Goal: Information Seeking & Learning: Find specific fact

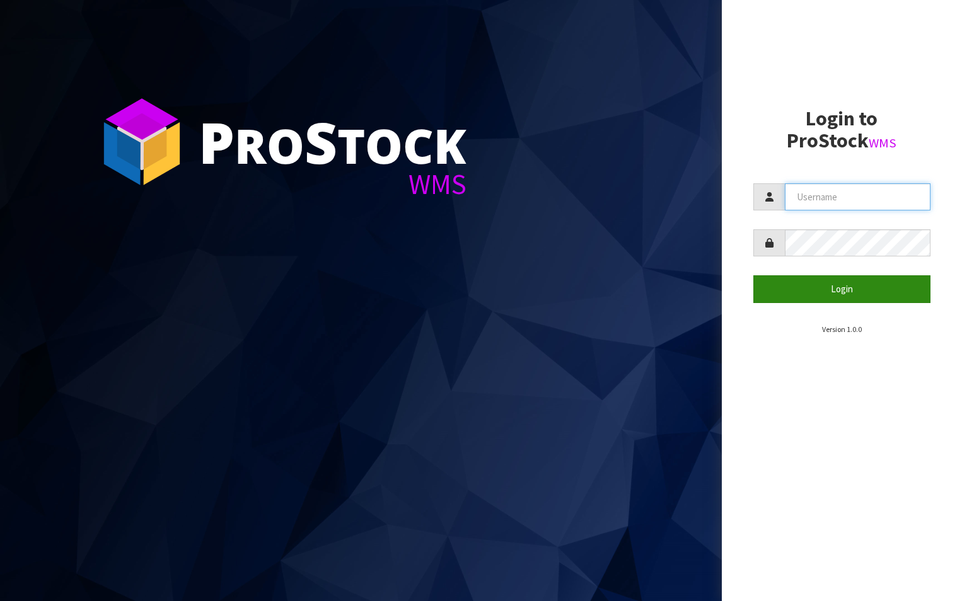
type input "aquacooler"
click at [847, 287] on button "Login" at bounding box center [842, 288] width 178 height 27
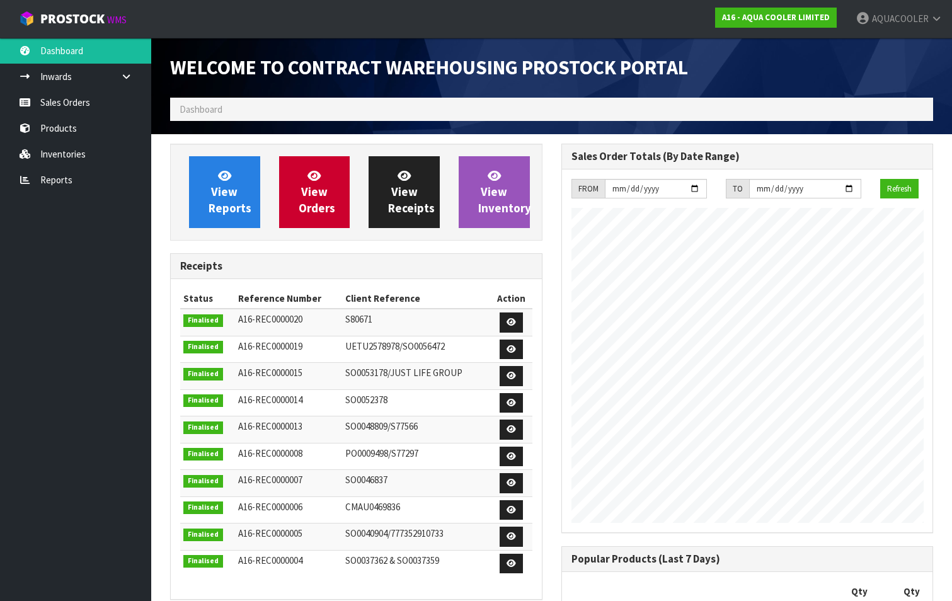
scroll to position [678, 391]
click at [201, 108] on span "Dashboard" at bounding box center [201, 109] width 43 height 12
click at [85, 127] on link "Products" at bounding box center [75, 128] width 151 height 26
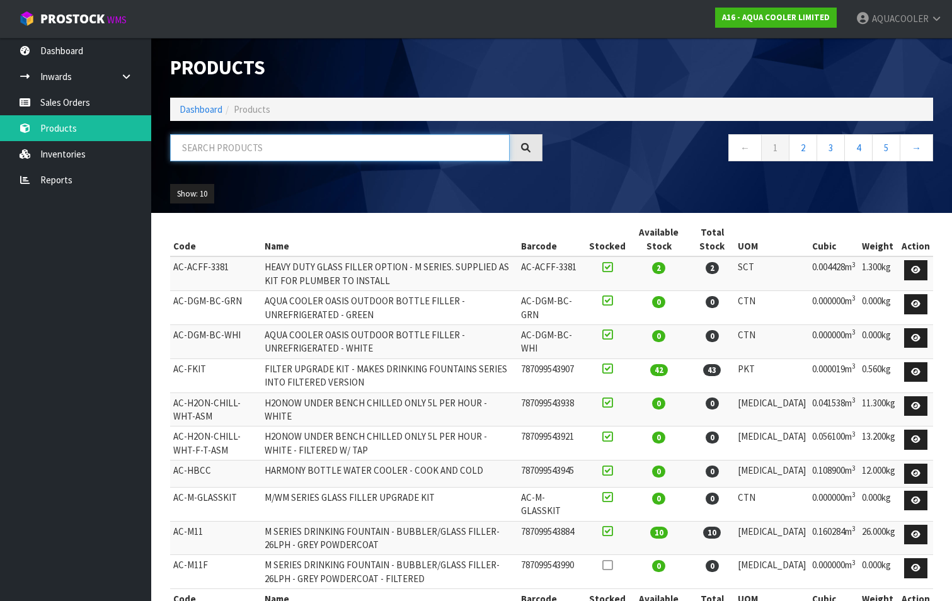
click at [207, 146] on input "text" at bounding box center [340, 147] width 340 height 27
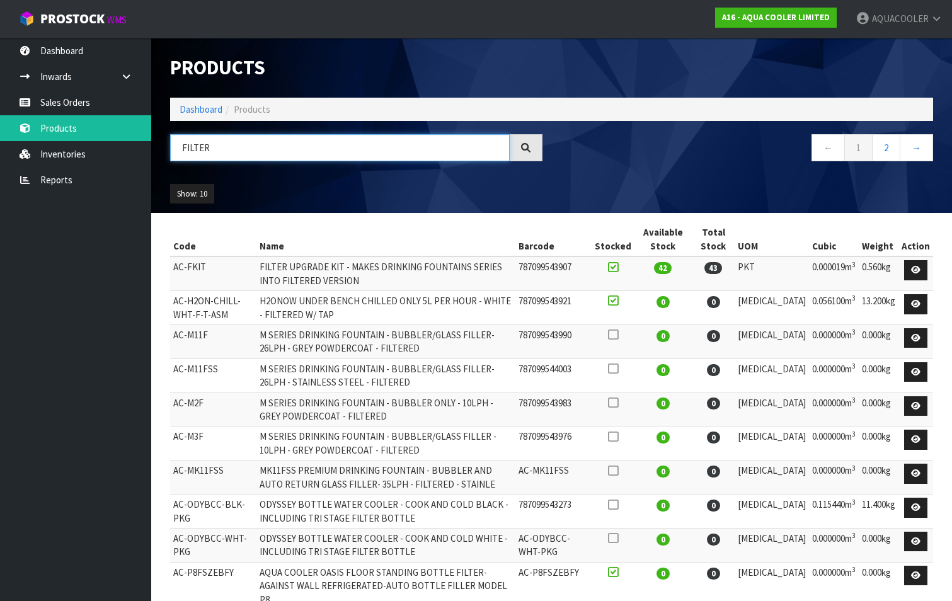
type input "FILTER"
drag, startPoint x: 173, startPoint y: 264, endPoint x: 204, endPoint y: 269, distance: 31.8
click at [204, 269] on td "AC-FKIT" at bounding box center [213, 274] width 86 height 34
copy td "AC-FKIT"
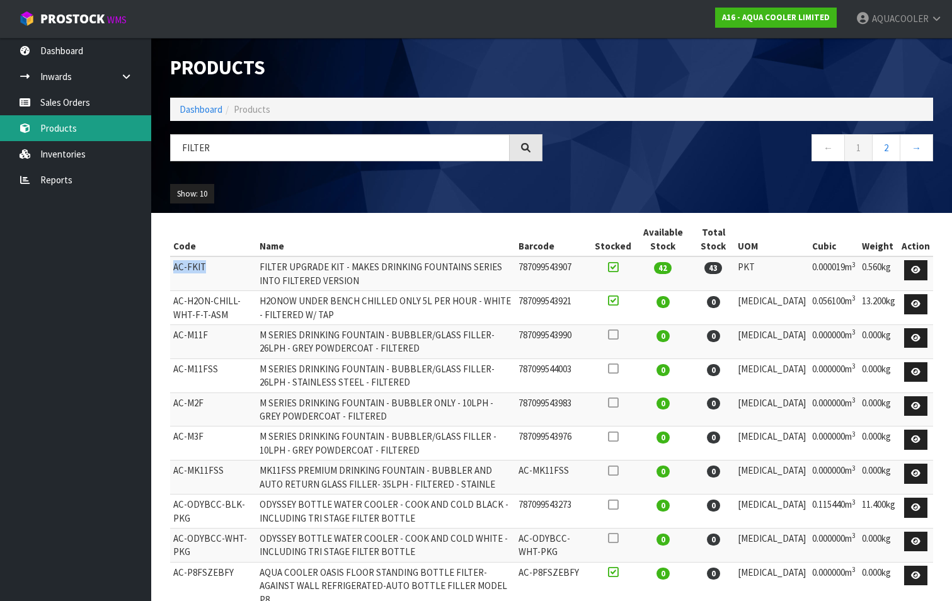
click at [59, 131] on link "Products" at bounding box center [75, 128] width 151 height 26
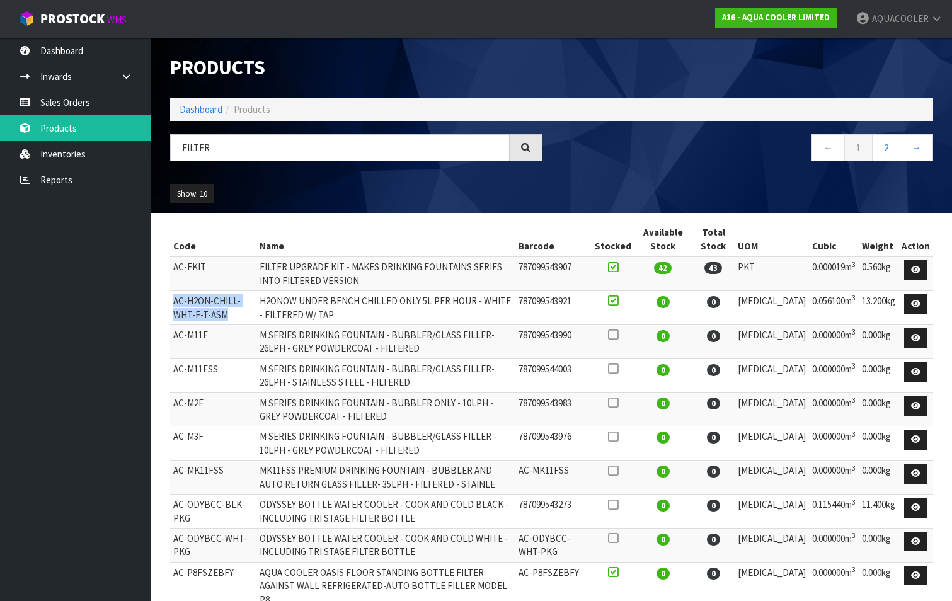
drag, startPoint x: 174, startPoint y: 299, endPoint x: 236, endPoint y: 312, distance: 63.7
click at [236, 312] on td "AC-H2ON-CHILL-WHT-F-T-ASM" at bounding box center [213, 308] width 86 height 34
drag, startPoint x: 236, startPoint y: 312, endPoint x: 212, endPoint y: 303, distance: 25.5
copy td "AC-H2ON-CHILL-WHT-F-T-ASM"
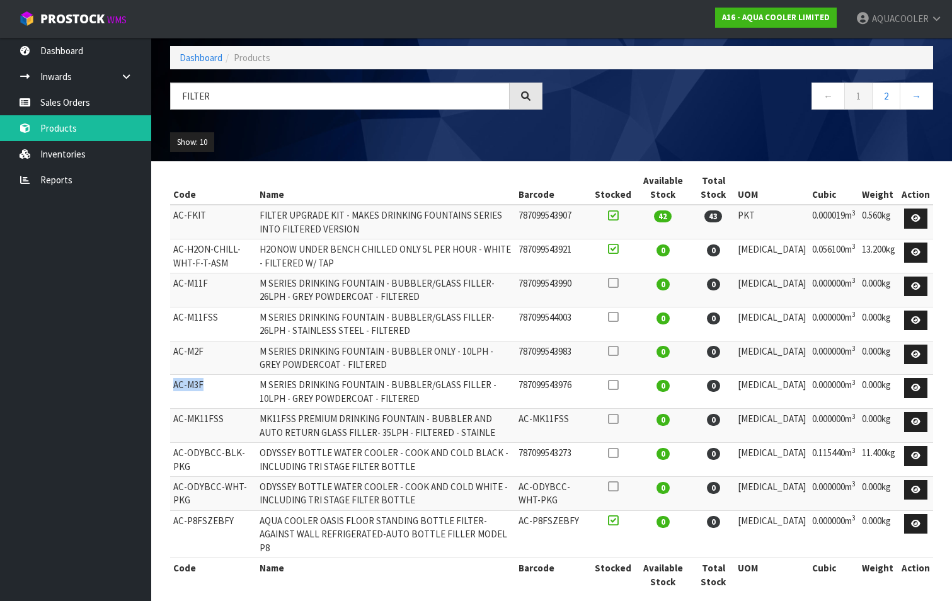
drag, startPoint x: 173, startPoint y: 385, endPoint x: 209, endPoint y: 388, distance: 36.1
click at [209, 388] on td "AC-M3F" at bounding box center [213, 392] width 86 height 34
drag, startPoint x: 209, startPoint y: 388, endPoint x: 195, endPoint y: 385, distance: 14.2
copy td "AC-M3F"
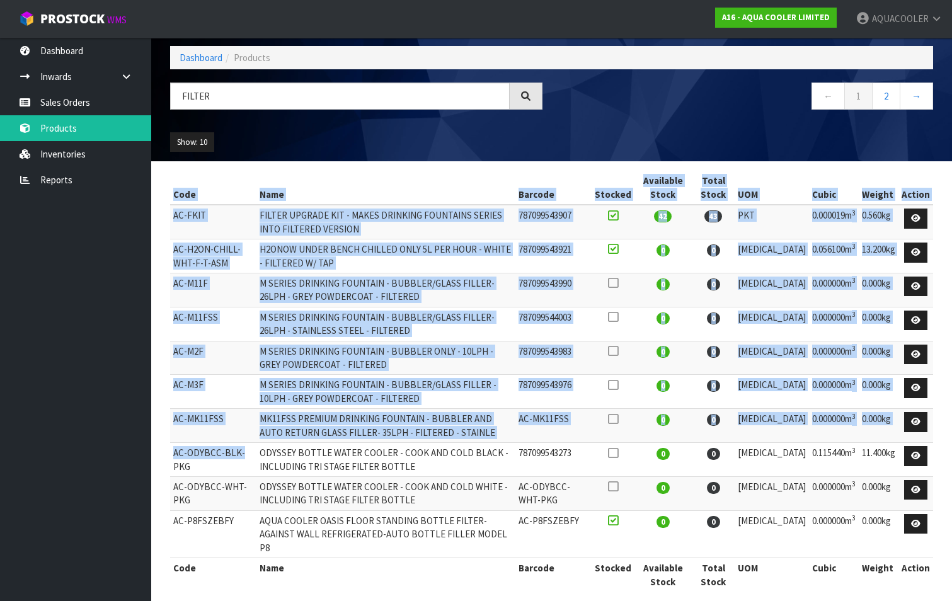
drag, startPoint x: 169, startPoint y: 453, endPoint x: 241, endPoint y: 459, distance: 72.8
click at [241, 459] on div "Code Name Barcode Stocked Available Stock Total Stock UOM Cubic Weight Action A…" at bounding box center [552, 388] width 782 height 434
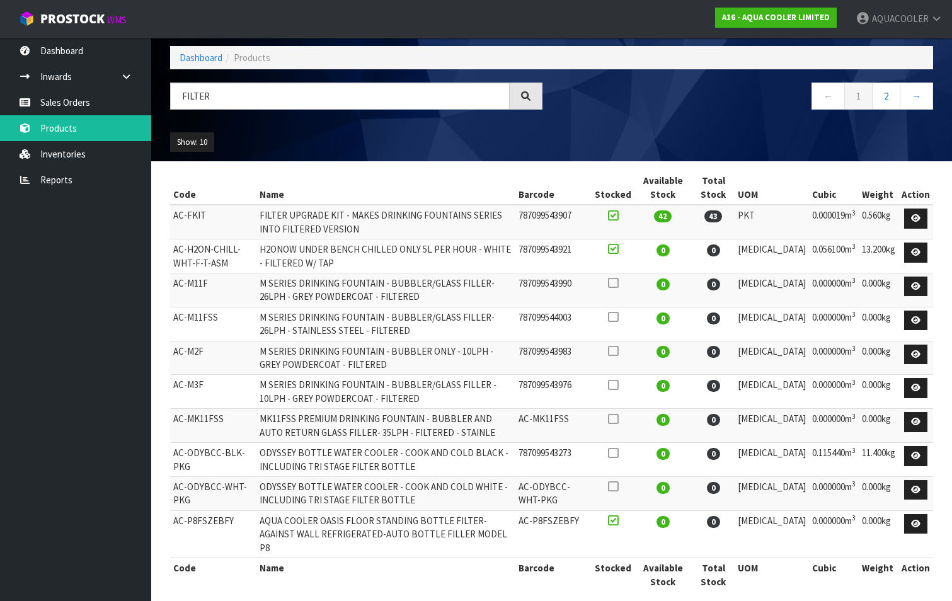
click at [82, 249] on ul "Dashboard Inwards Purchase Orders Receipts Sales Orders Products Inventories Re…" at bounding box center [75, 320] width 151 height 564
drag, startPoint x: 173, startPoint y: 453, endPoint x: 256, endPoint y: 457, distance: 82.7
click at [256, 457] on td "AC-ODYBCC-BLK-PKG" at bounding box center [213, 460] width 86 height 34
drag, startPoint x: 256, startPoint y: 457, endPoint x: 225, endPoint y: 453, distance: 31.1
copy td "AC-ODYBCC-BLK-PKG"
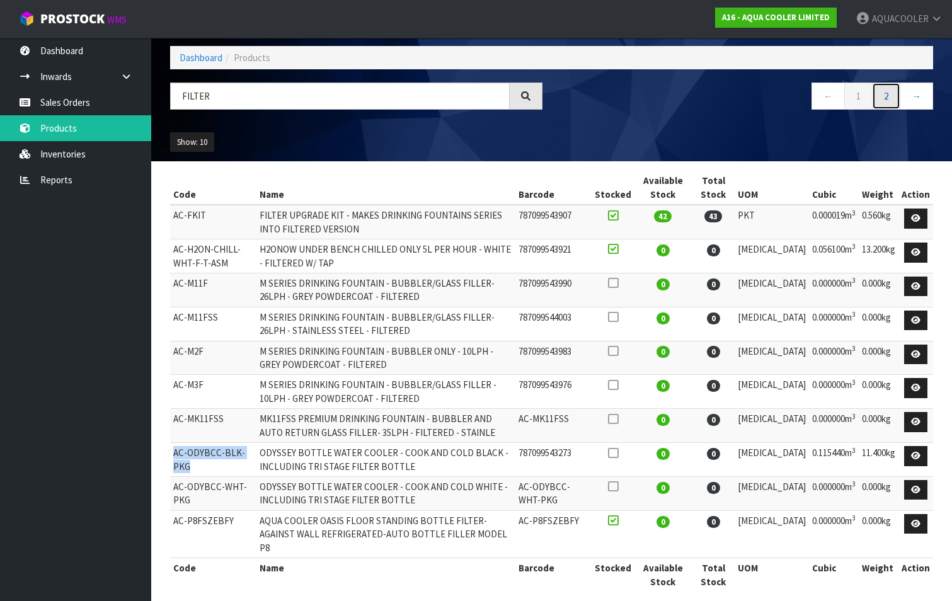
click at [890, 93] on link "2" at bounding box center [886, 96] width 28 height 27
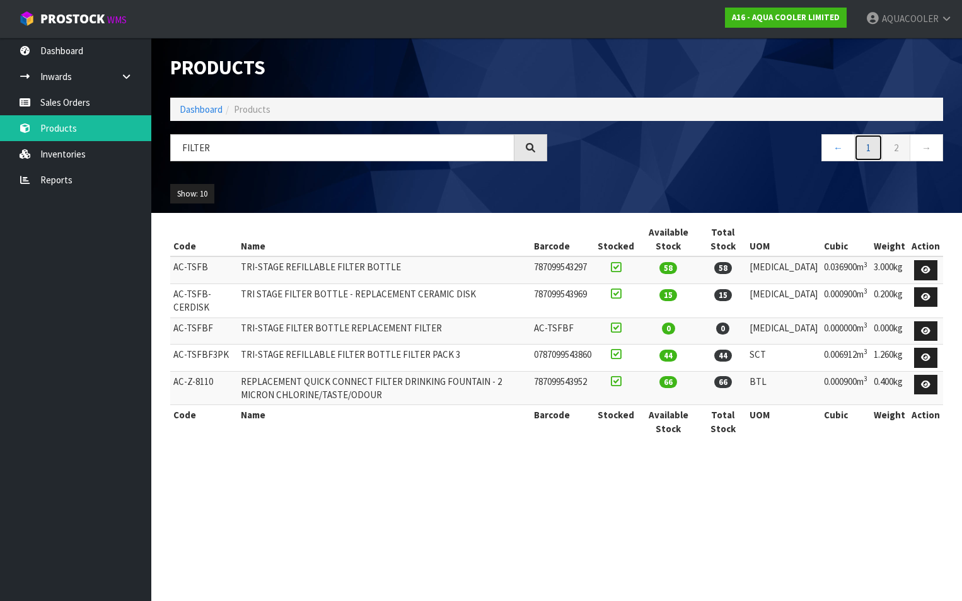
click at [866, 146] on link "1" at bounding box center [868, 147] width 28 height 27
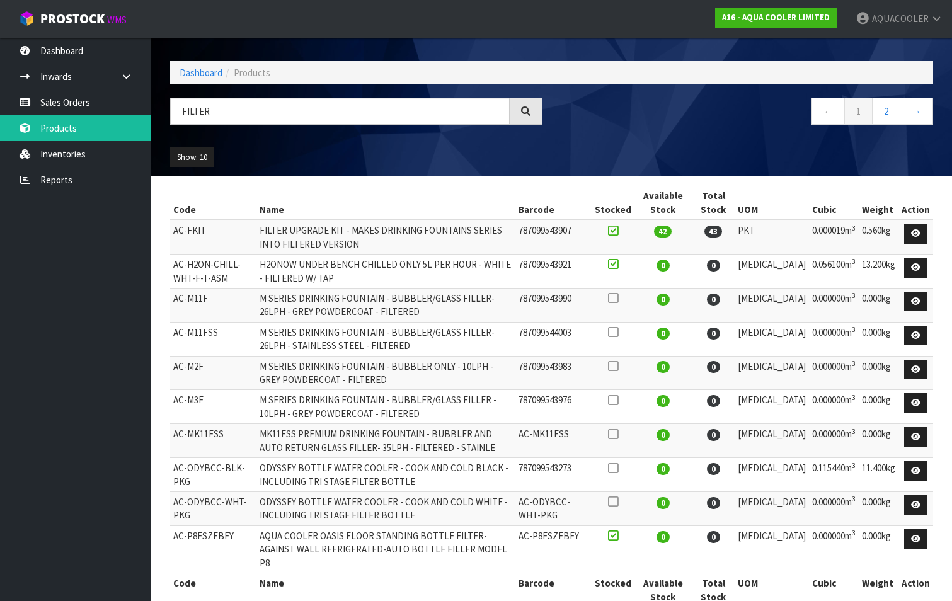
scroll to position [52, 0]
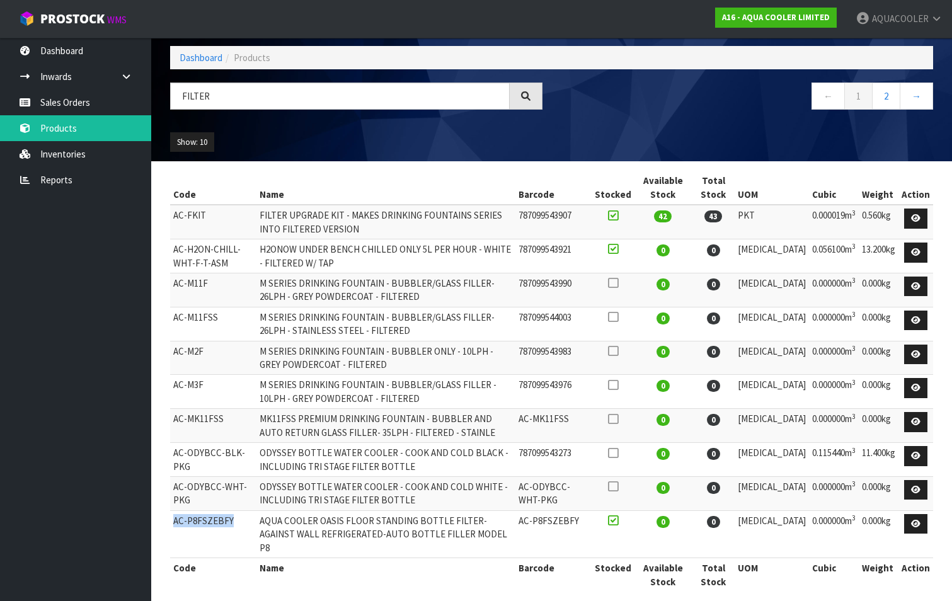
drag, startPoint x: 173, startPoint y: 520, endPoint x: 231, endPoint y: 523, distance: 58.1
click at [231, 523] on td "AC-P8FSZEBFY" at bounding box center [213, 534] width 86 height 47
drag, startPoint x: 231, startPoint y: 523, endPoint x: 217, endPoint y: 520, distance: 13.6
copy td "AC-P8FSZEBFY"
click at [918, 95] on link "→" at bounding box center [916, 96] width 33 height 27
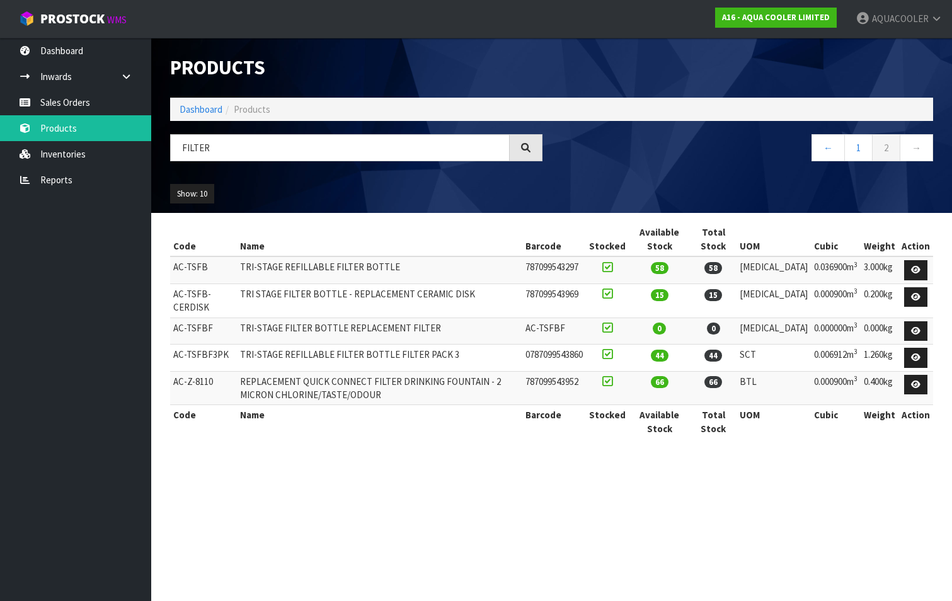
scroll to position [0, 0]
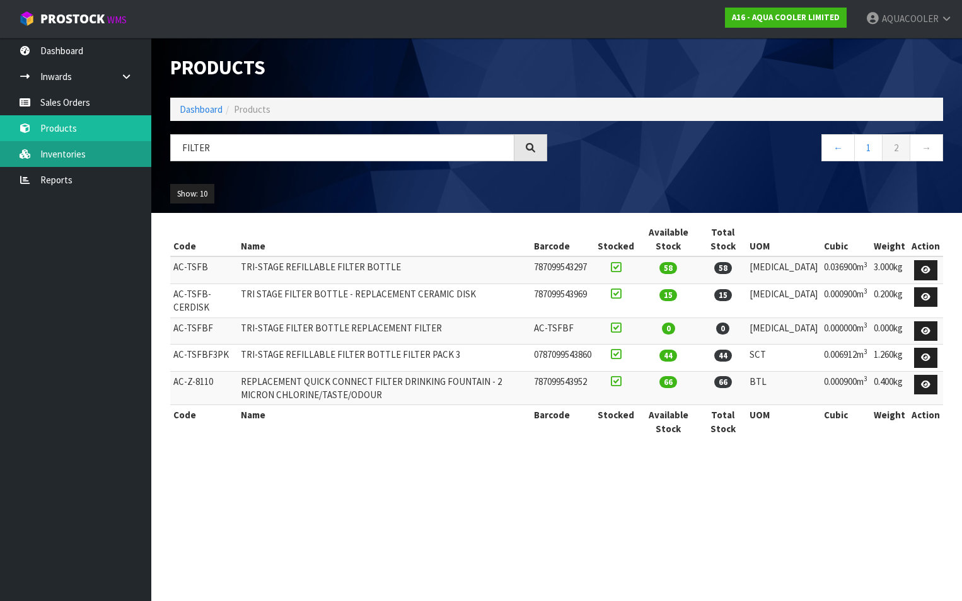
click at [62, 150] on link "Inventories" at bounding box center [75, 154] width 151 height 26
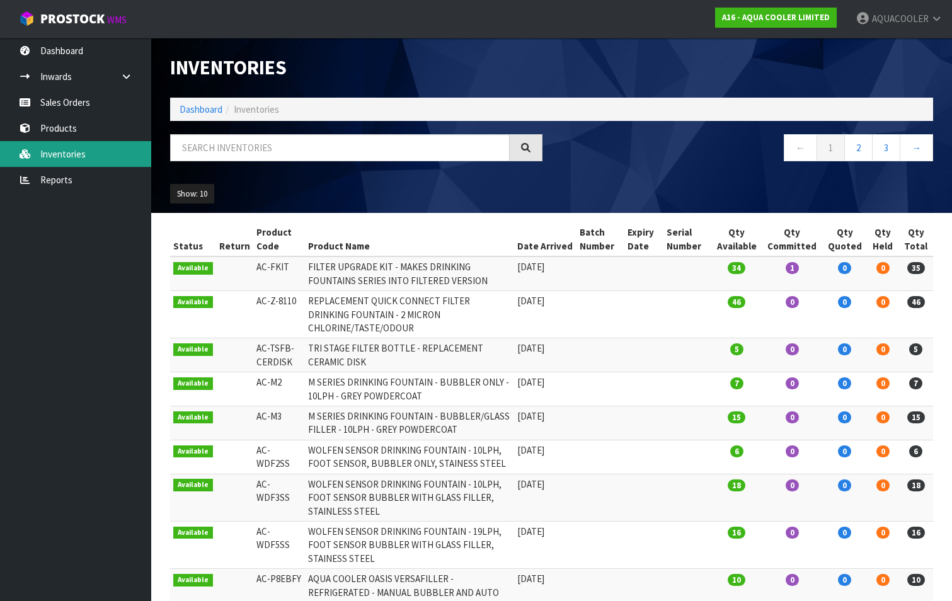
scroll to position [63, 0]
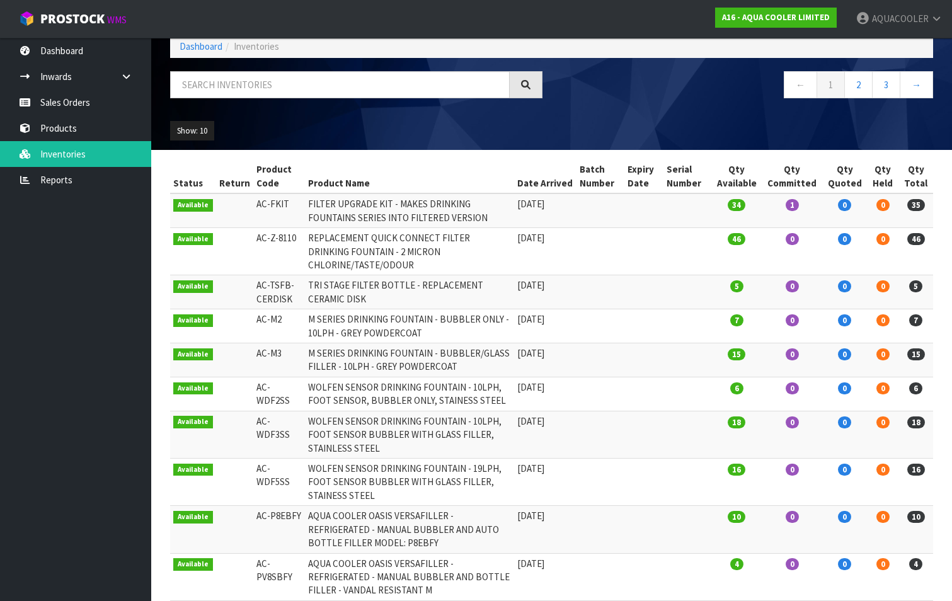
drag, startPoint x: 252, startPoint y: 271, endPoint x: 287, endPoint y: 284, distance: 38.3
click at [287, 284] on td "AC-TSFB-CERDISK" at bounding box center [279, 292] width 52 height 34
drag, startPoint x: 287, startPoint y: 284, endPoint x: 263, endPoint y: 275, distance: 26.1
copy td "AC-TSFB-CERDISK"
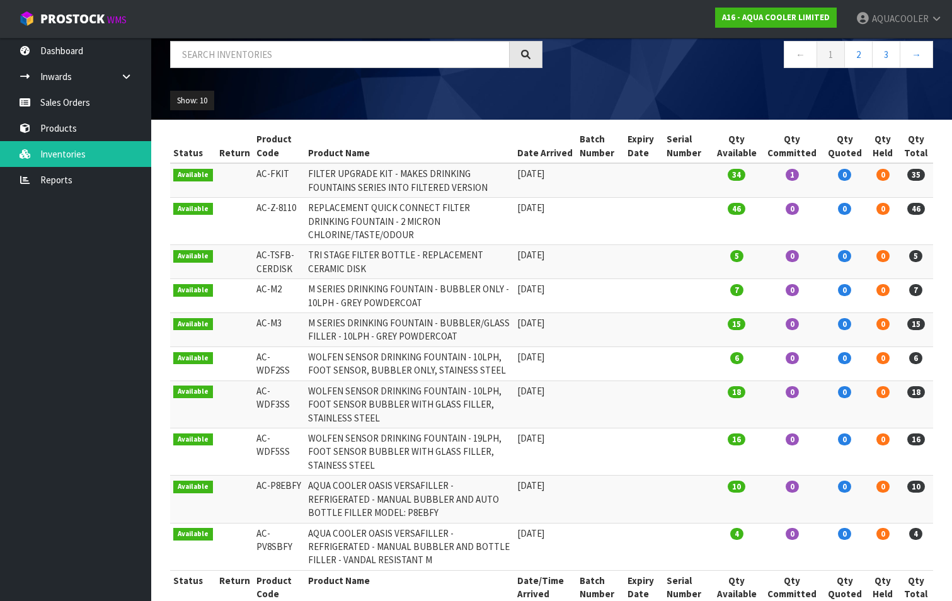
scroll to position [105, 0]
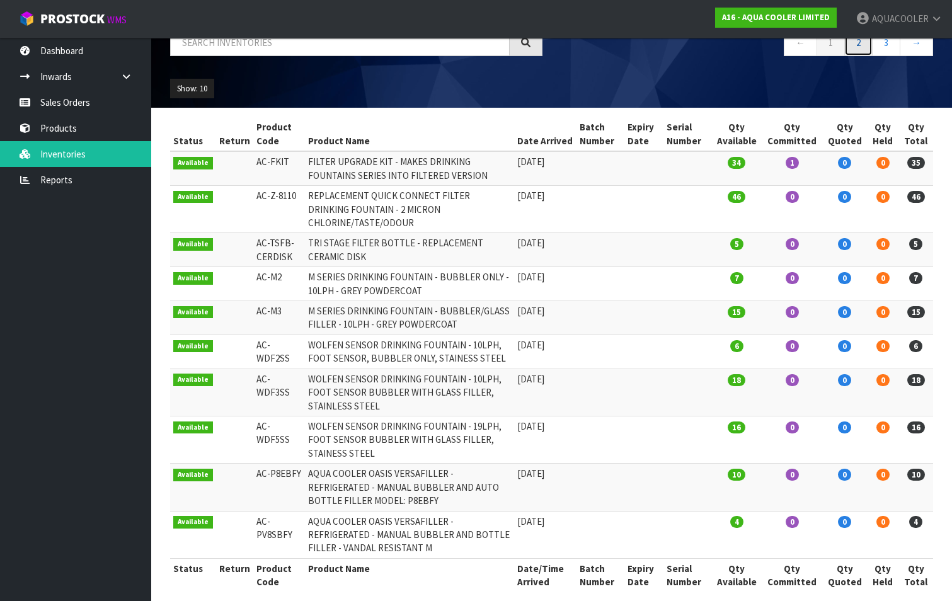
click at [859, 41] on link "2" at bounding box center [859, 42] width 28 height 27
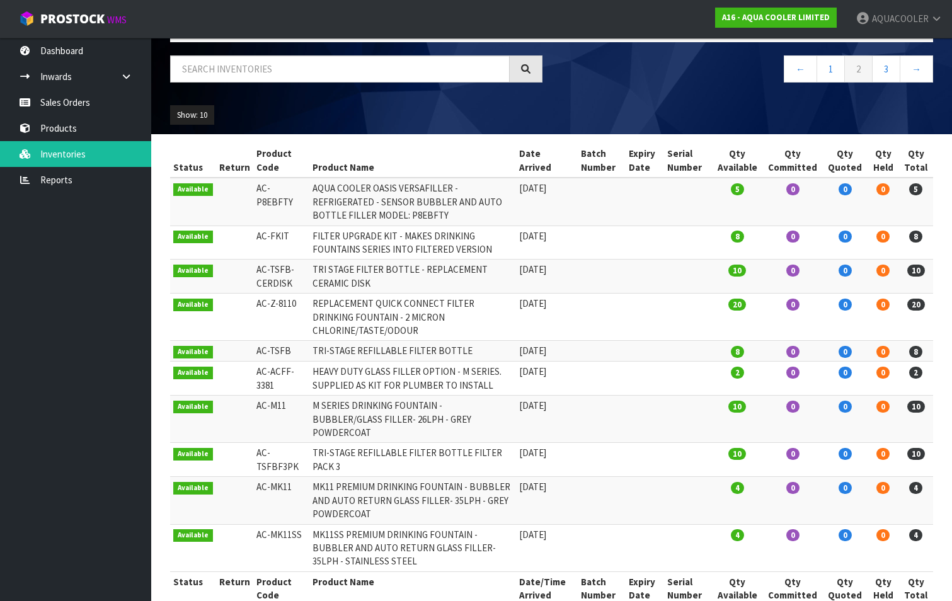
drag, startPoint x: 252, startPoint y: 358, endPoint x: 289, endPoint y: 369, distance: 39.5
click at [289, 369] on td "AC-ACFF-3381" at bounding box center [281, 379] width 57 height 34
drag, startPoint x: 289, startPoint y: 369, endPoint x: 262, endPoint y: 358, distance: 29.4
copy td "AC-ACFF-3381"
click at [888, 67] on link "3" at bounding box center [886, 68] width 28 height 27
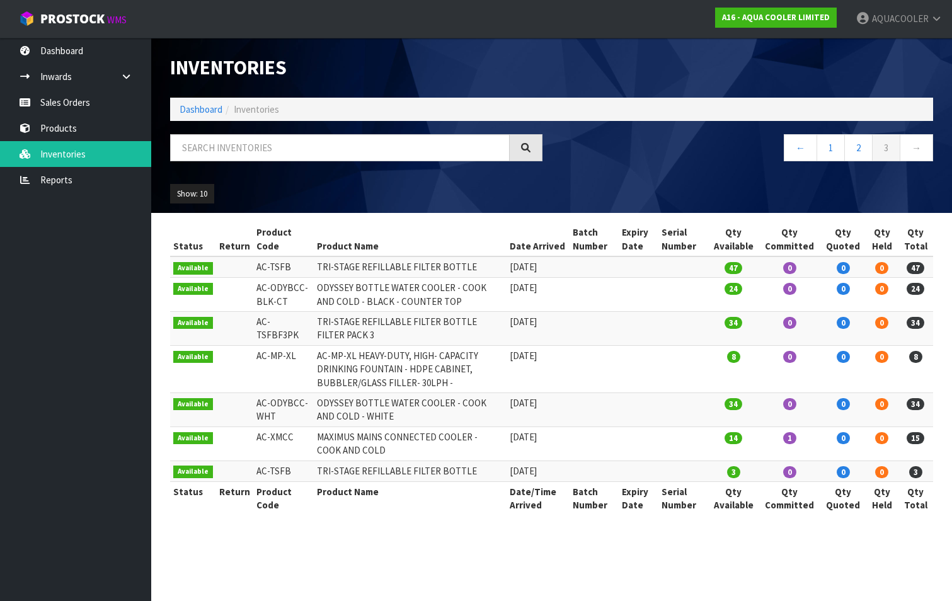
scroll to position [0, 0]
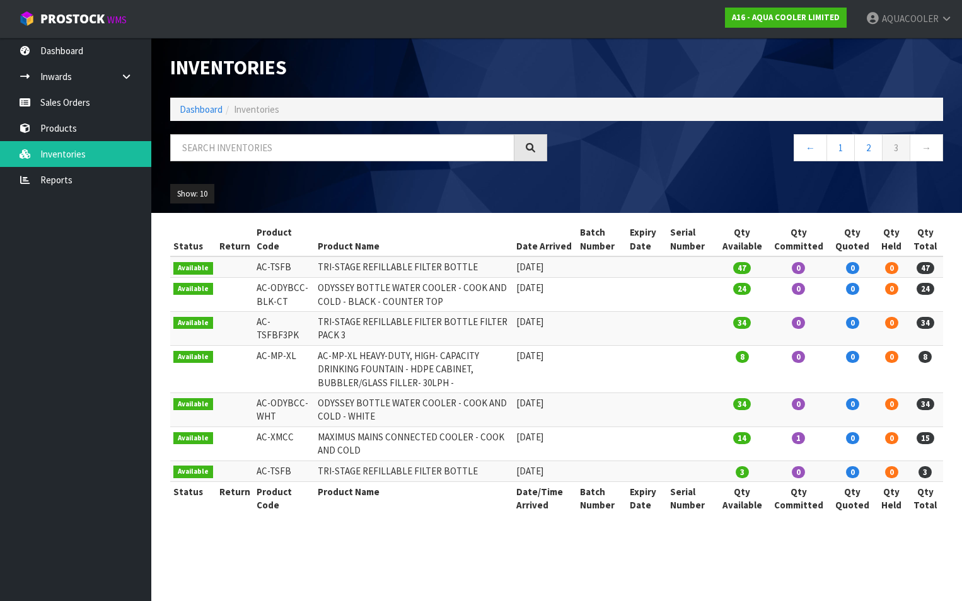
drag, startPoint x: 253, startPoint y: 355, endPoint x: 291, endPoint y: 359, distance: 38.7
click at [291, 359] on td "AC-MP-XL" at bounding box center [284, 368] width 62 height 47
drag, startPoint x: 291, startPoint y: 359, endPoint x: 386, endPoint y: 187, distance: 196.4
click at [386, 187] on div "Show: 10 5 10 25 50 All Show Stock" at bounding box center [557, 194] width 792 height 39
drag, startPoint x: 253, startPoint y: 436, endPoint x: 288, endPoint y: 436, distance: 34.7
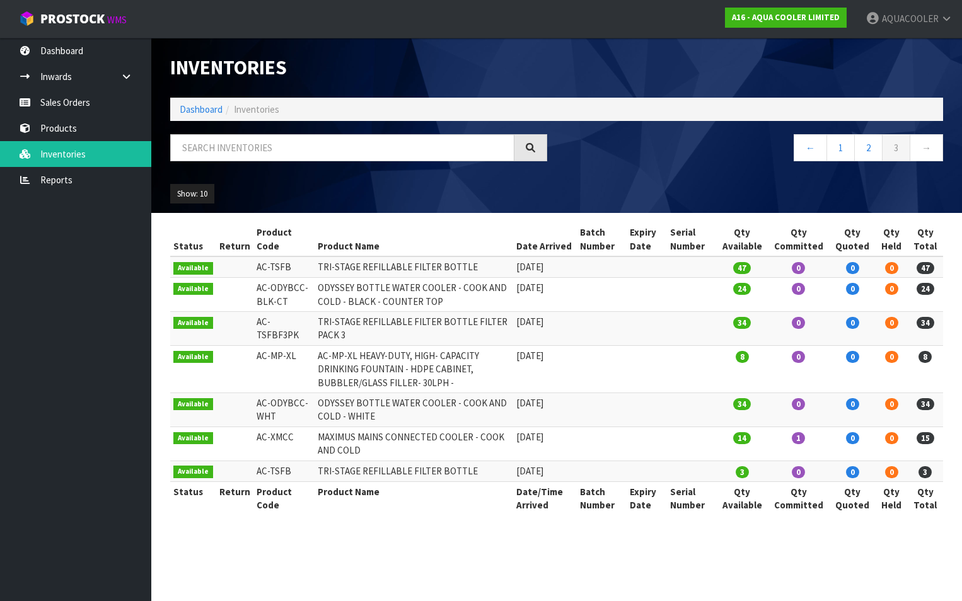
click at [288, 436] on td "AC-XMCC" at bounding box center [284, 444] width 62 height 34
drag, startPoint x: 288, startPoint y: 436, endPoint x: 281, endPoint y: 438, distance: 7.8
copy td "AC-XMCC"
drag, startPoint x: 251, startPoint y: 469, endPoint x: 288, endPoint y: 471, distance: 37.2
click at [288, 471] on td "AC-TSFB" at bounding box center [284, 471] width 62 height 21
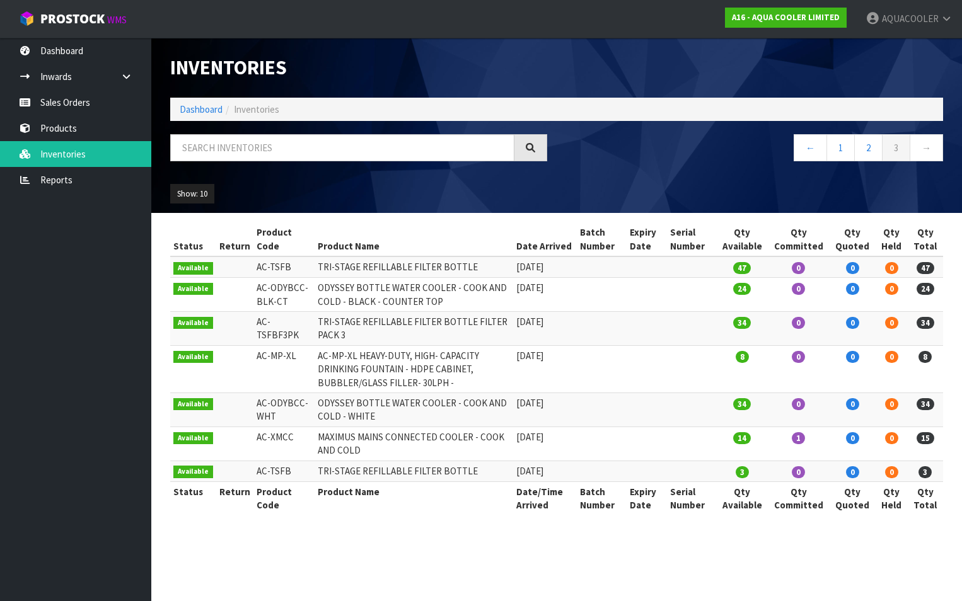
drag, startPoint x: 288, startPoint y: 471, endPoint x: 277, endPoint y: 470, distance: 11.4
copy td "AC-TSFB"
click at [869, 147] on link "2" at bounding box center [868, 147] width 28 height 27
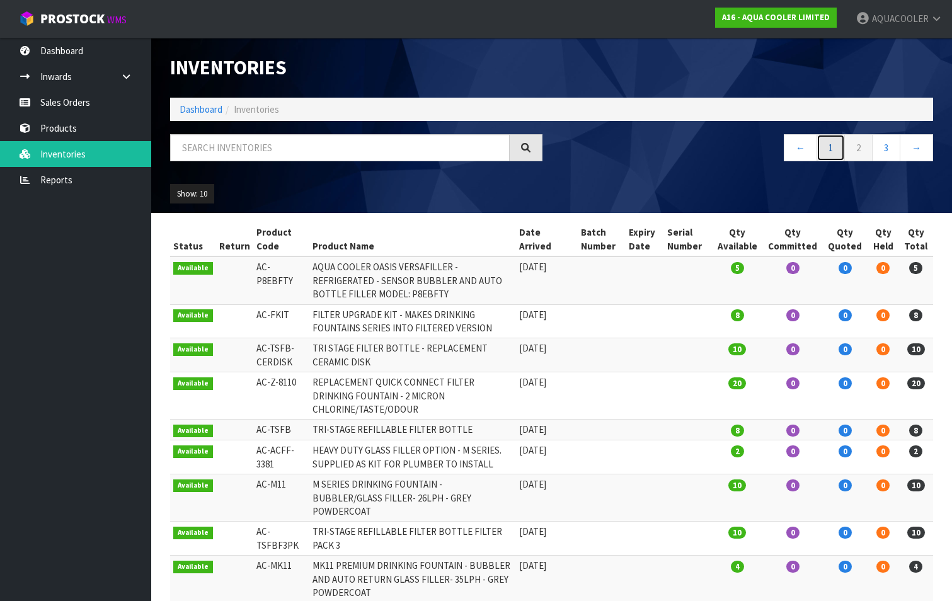
click at [828, 148] on link "1" at bounding box center [831, 147] width 28 height 27
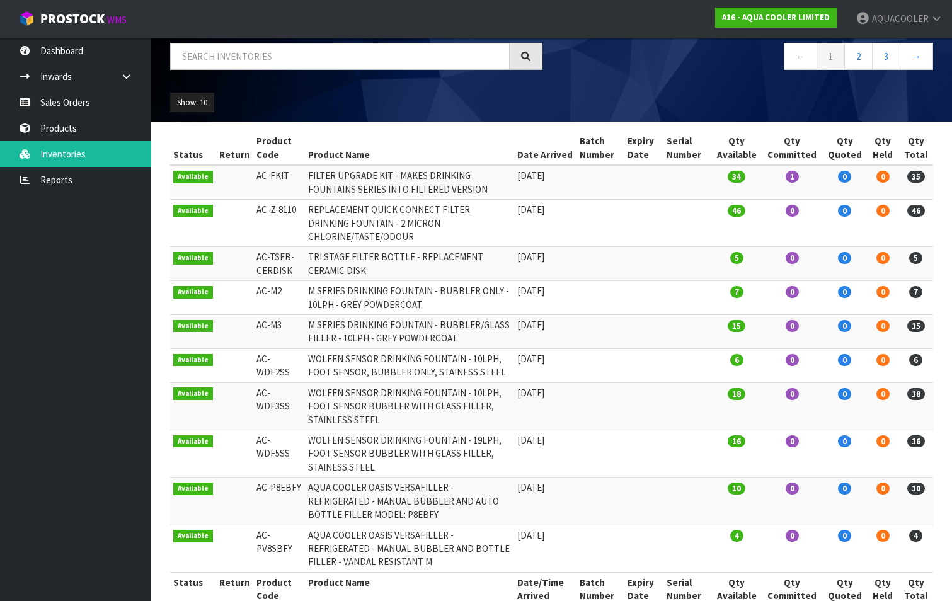
scroll to position [105, 0]
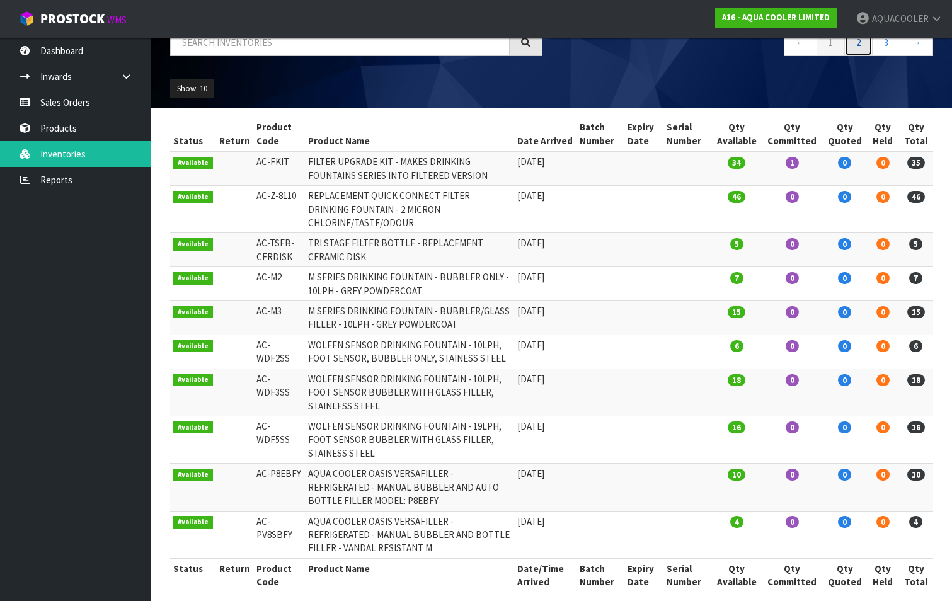
click at [862, 42] on link "2" at bounding box center [859, 42] width 28 height 27
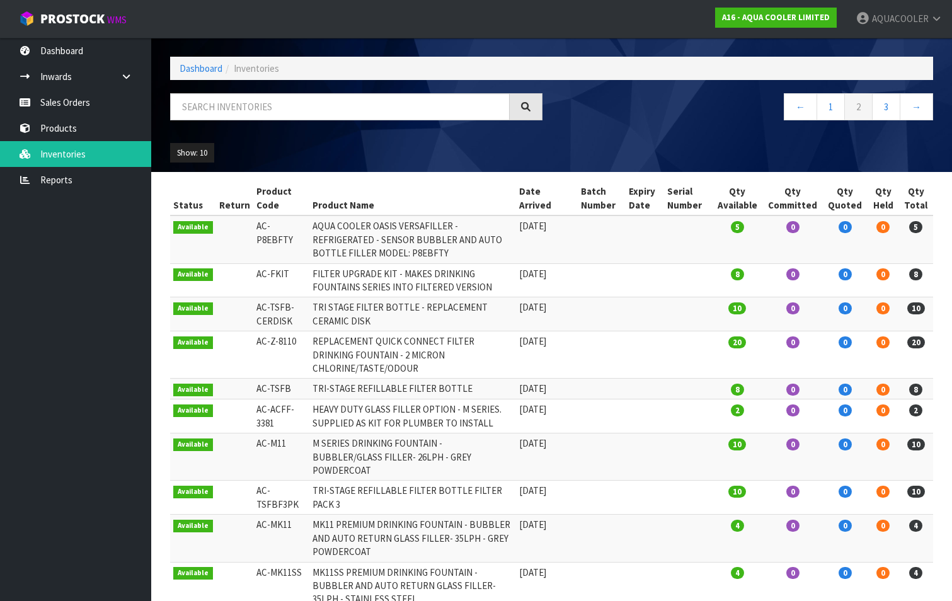
scroll to position [0, 0]
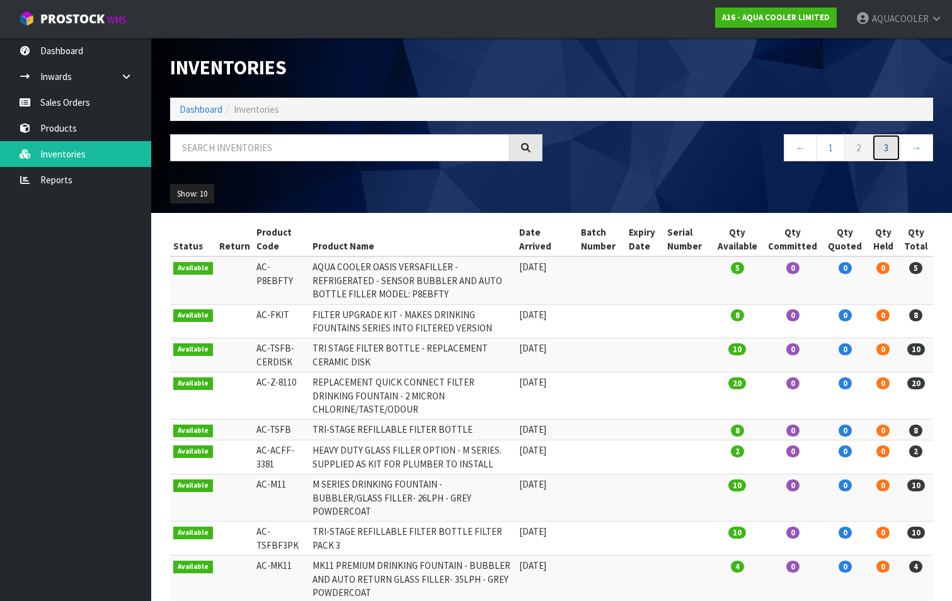
click at [885, 142] on link "3" at bounding box center [886, 147] width 28 height 27
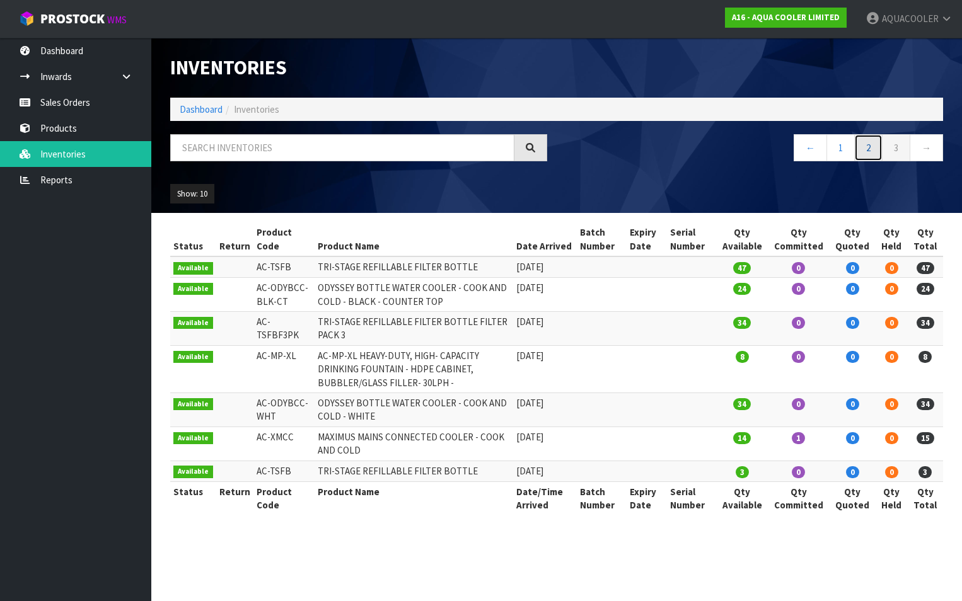
click at [871, 149] on link "2" at bounding box center [868, 147] width 28 height 27
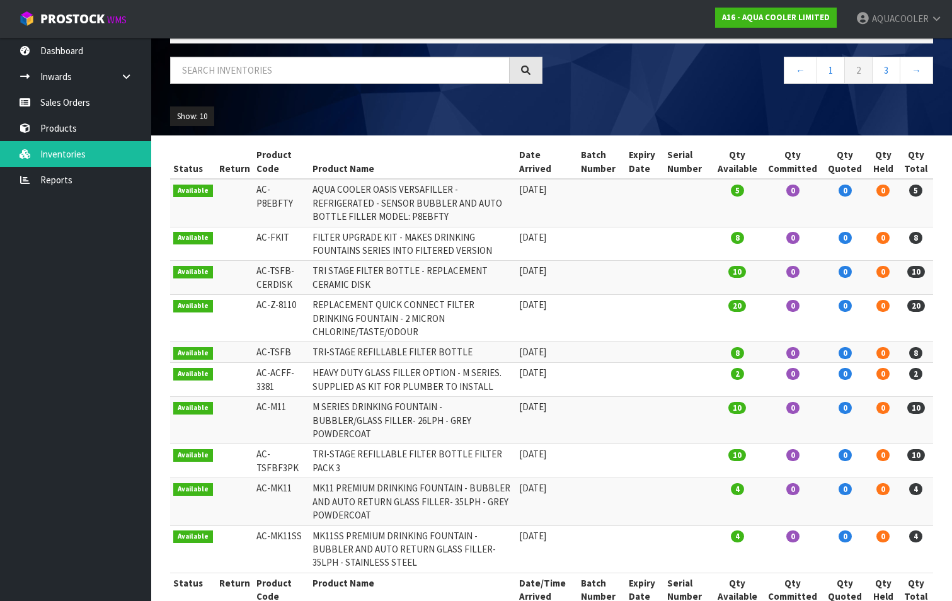
scroll to position [79, 0]
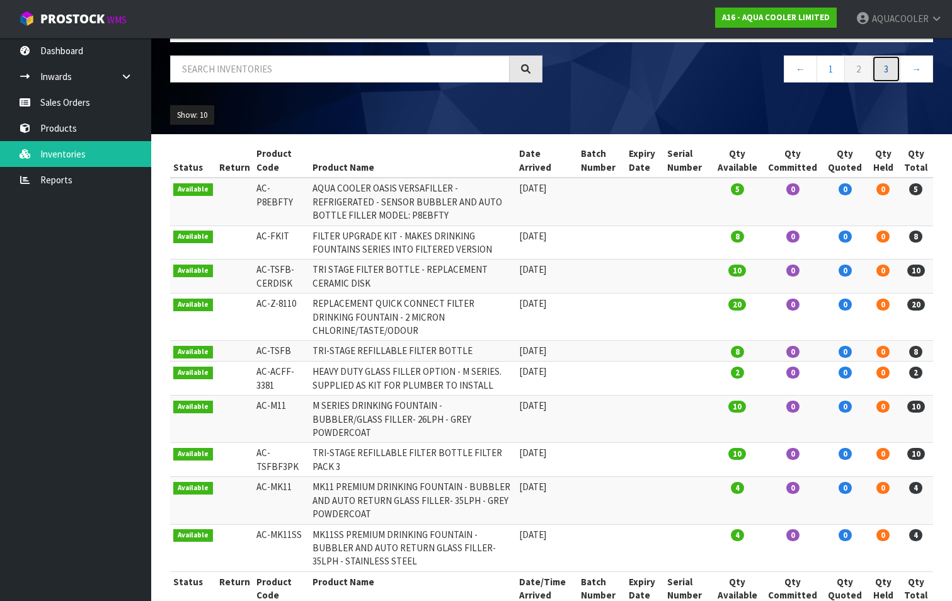
click at [886, 71] on link "3" at bounding box center [886, 68] width 28 height 27
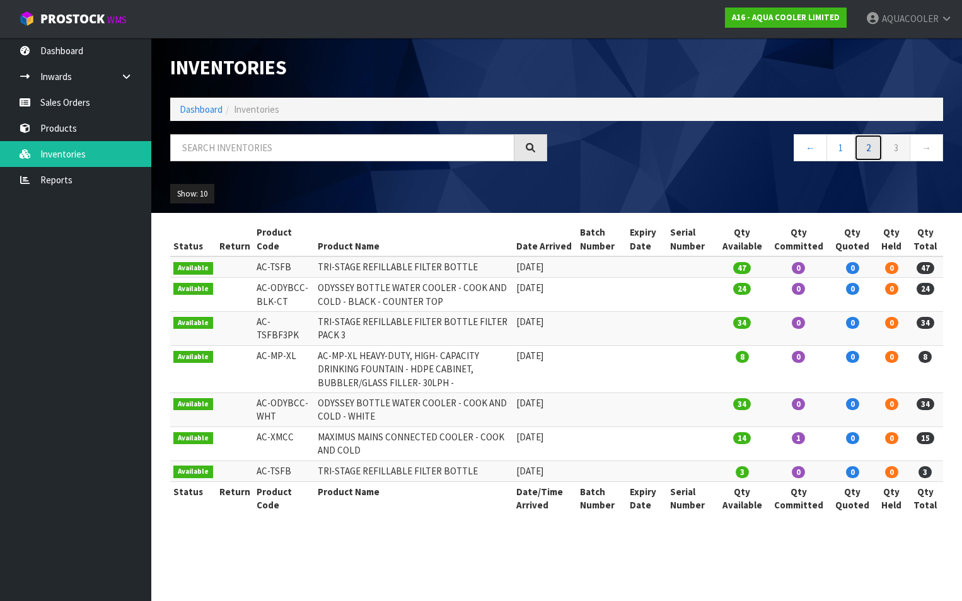
click at [872, 148] on link "2" at bounding box center [868, 147] width 28 height 27
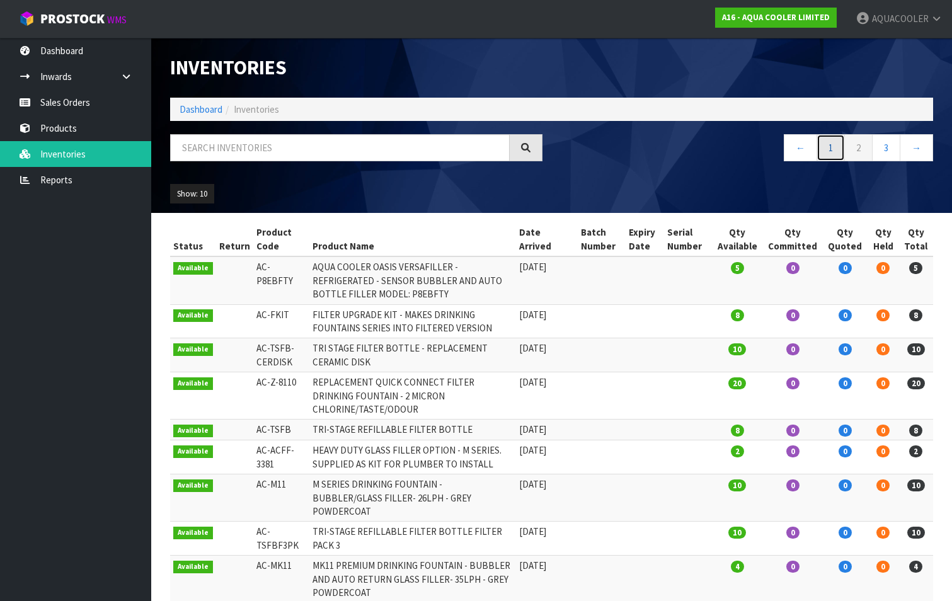
click at [831, 144] on link "1" at bounding box center [831, 147] width 28 height 27
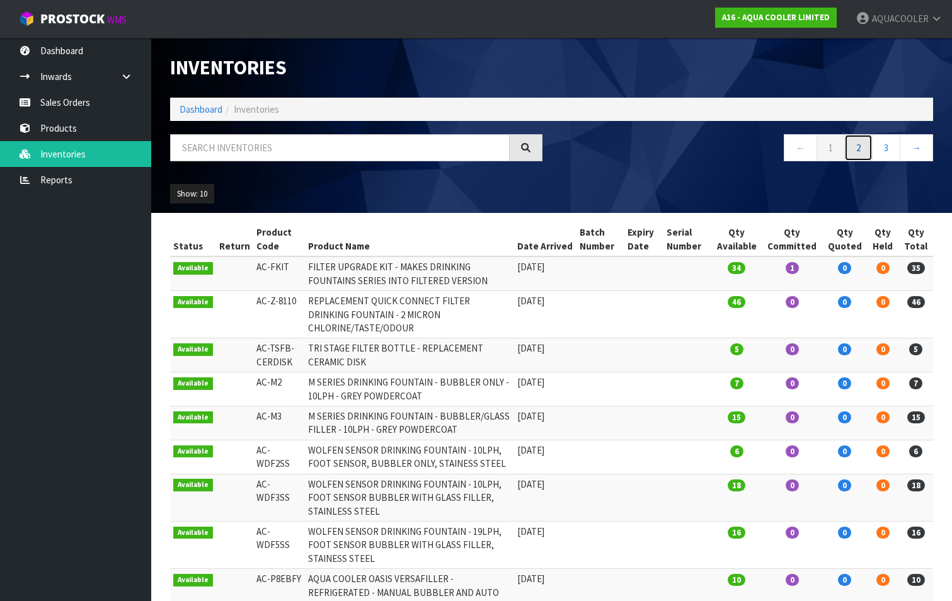
click at [857, 147] on link "2" at bounding box center [859, 147] width 28 height 27
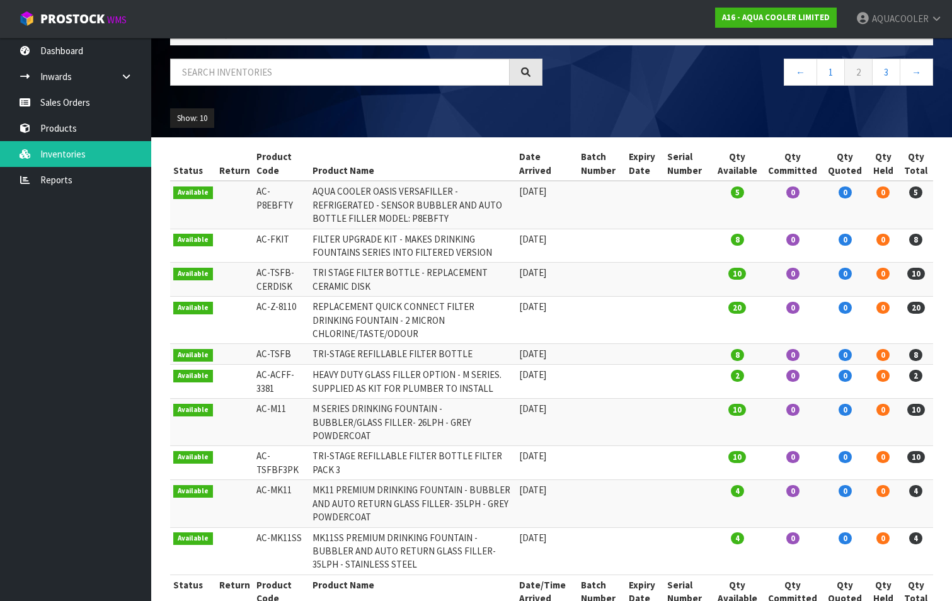
scroll to position [79, 0]
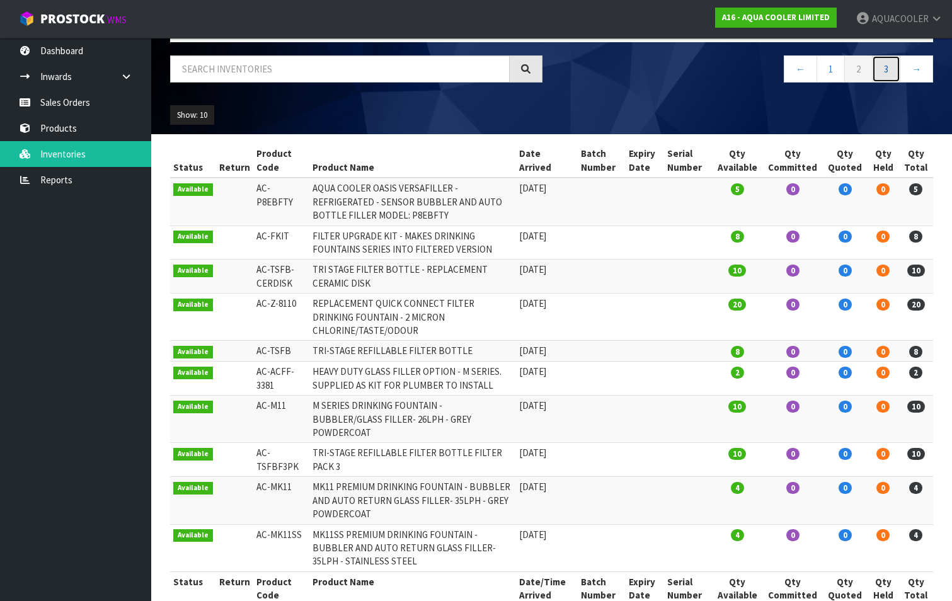
click at [891, 67] on link "3" at bounding box center [886, 68] width 28 height 27
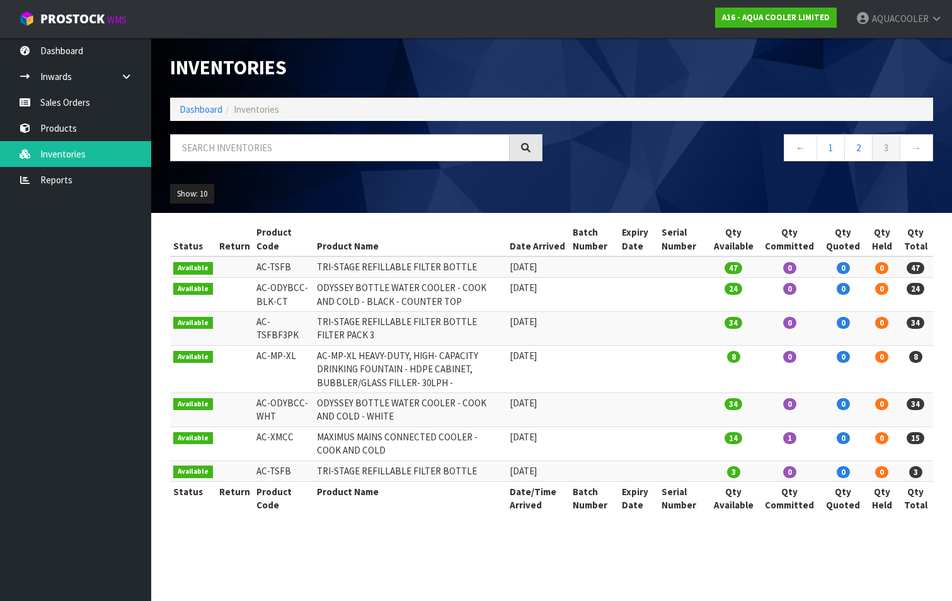
scroll to position [0, 0]
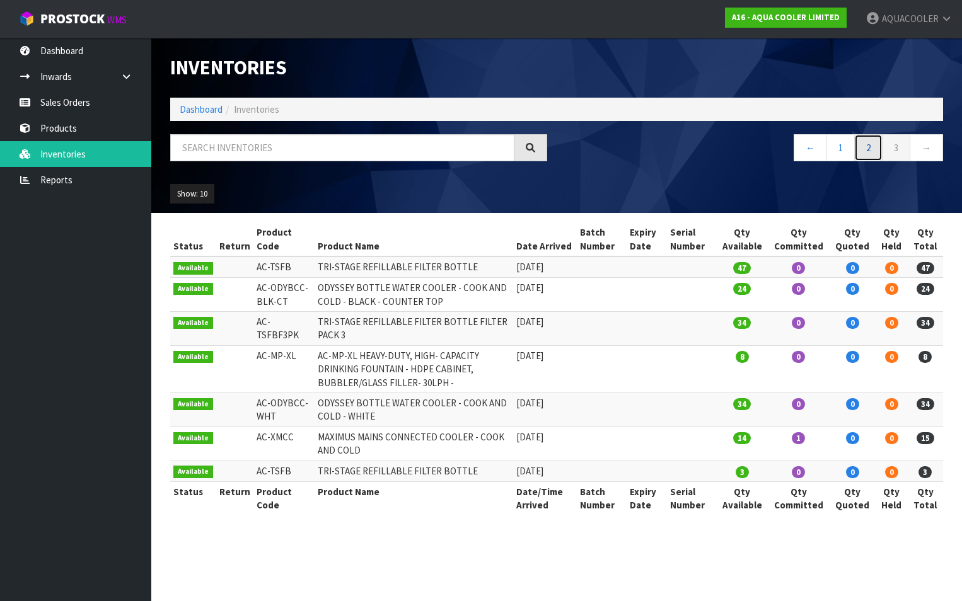
click at [869, 148] on link "2" at bounding box center [868, 147] width 28 height 27
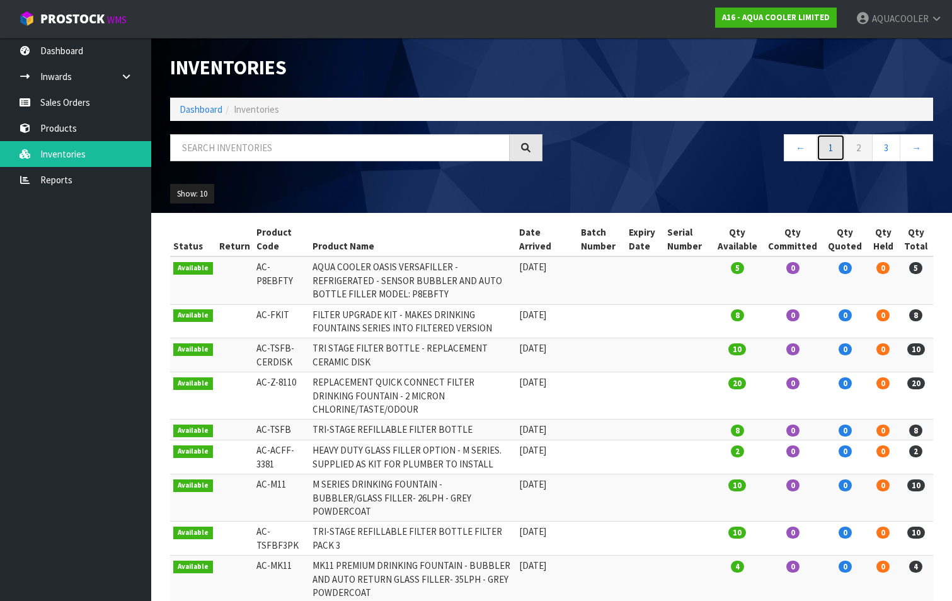
click at [832, 146] on link "1" at bounding box center [831, 147] width 28 height 27
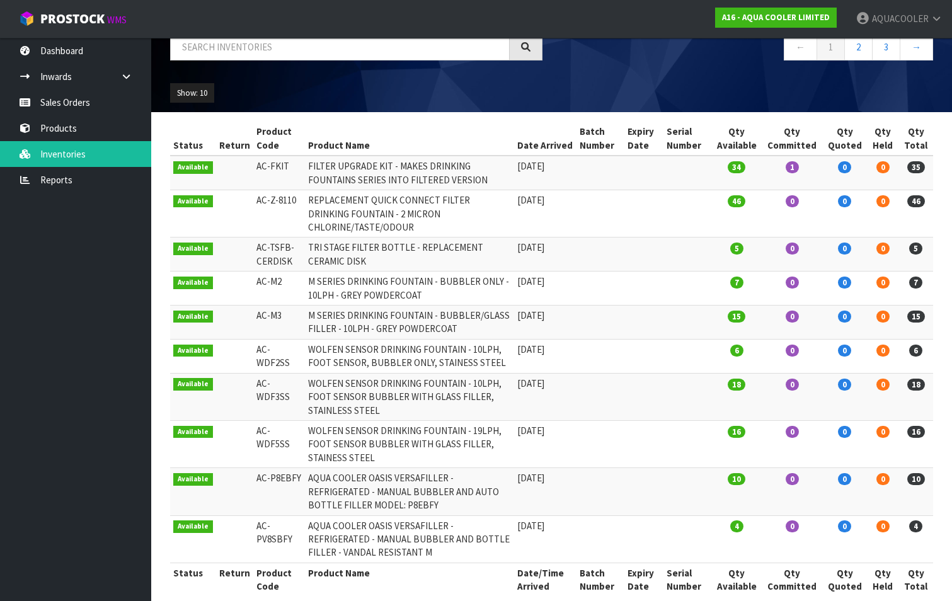
scroll to position [105, 0]
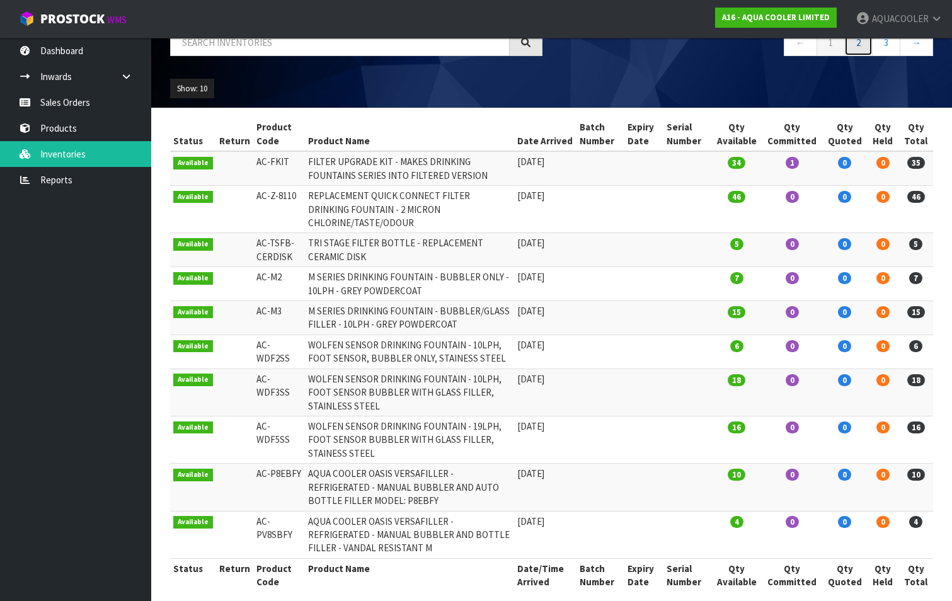
click at [861, 42] on link "2" at bounding box center [859, 42] width 28 height 27
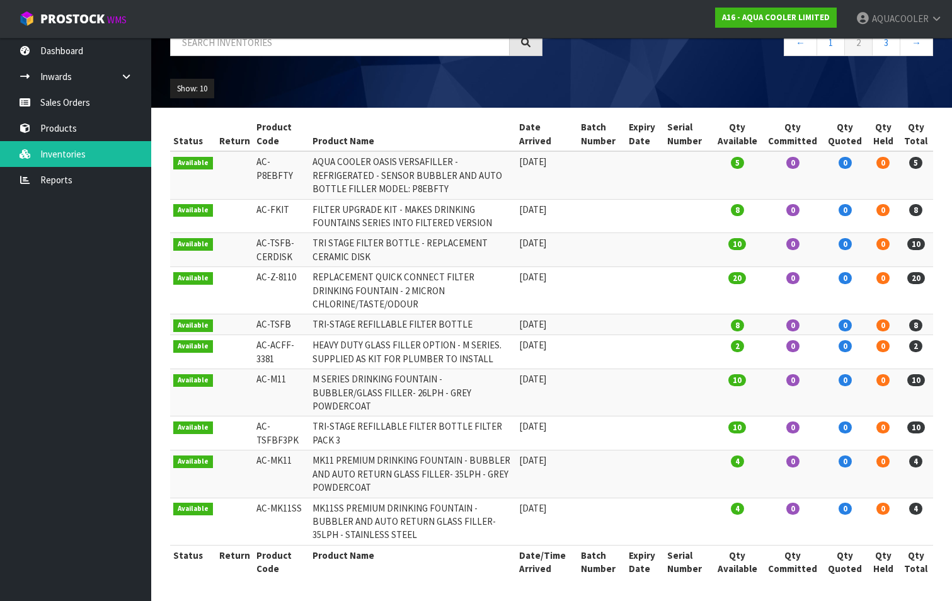
scroll to position [79, 0]
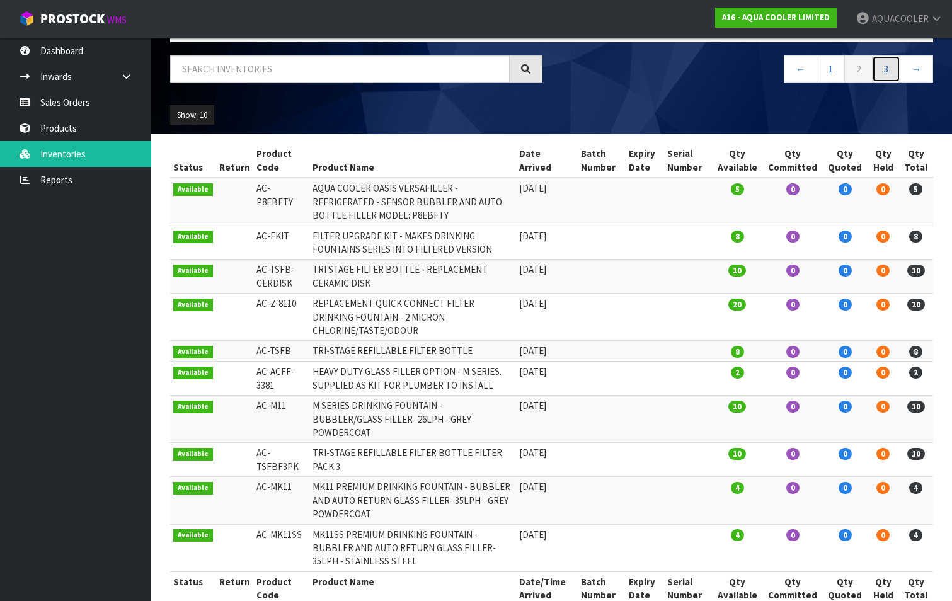
click at [892, 68] on link "3" at bounding box center [886, 68] width 28 height 27
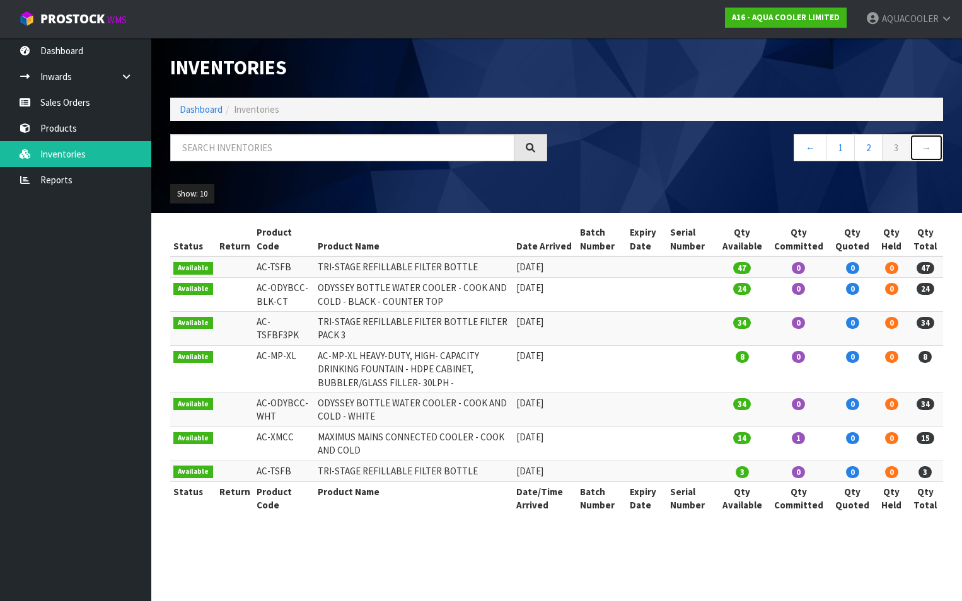
click at [935, 152] on link "→" at bounding box center [926, 147] width 33 height 27
click at [872, 147] on link "2" at bounding box center [868, 147] width 28 height 27
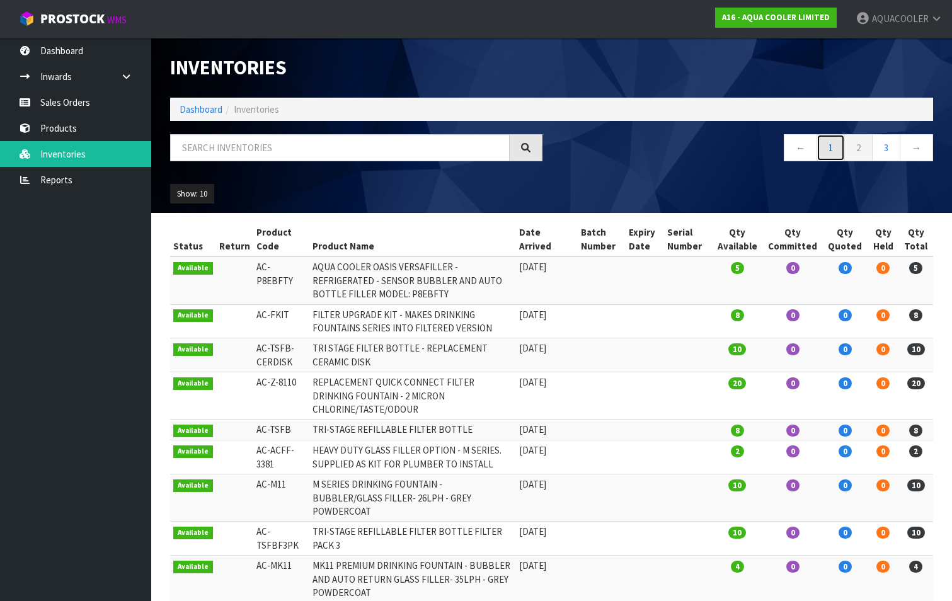
click at [827, 148] on link "1" at bounding box center [831, 147] width 28 height 27
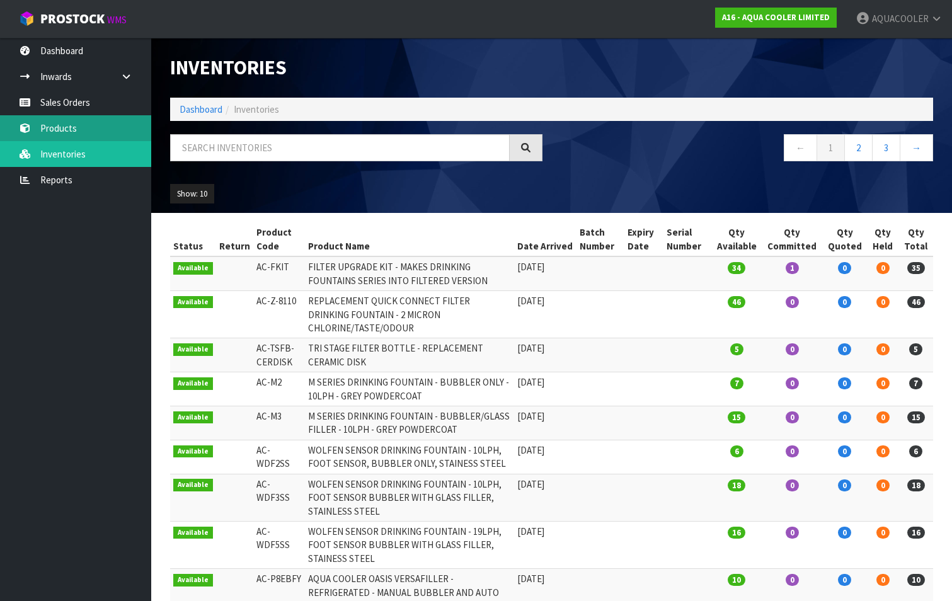
click at [61, 124] on link "Products" at bounding box center [75, 128] width 151 height 26
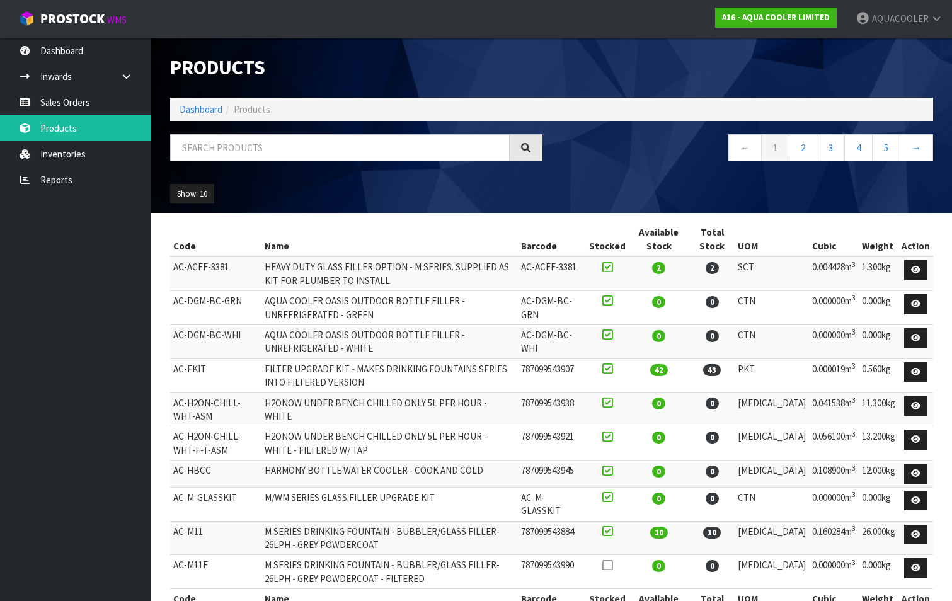
scroll to position [37, 0]
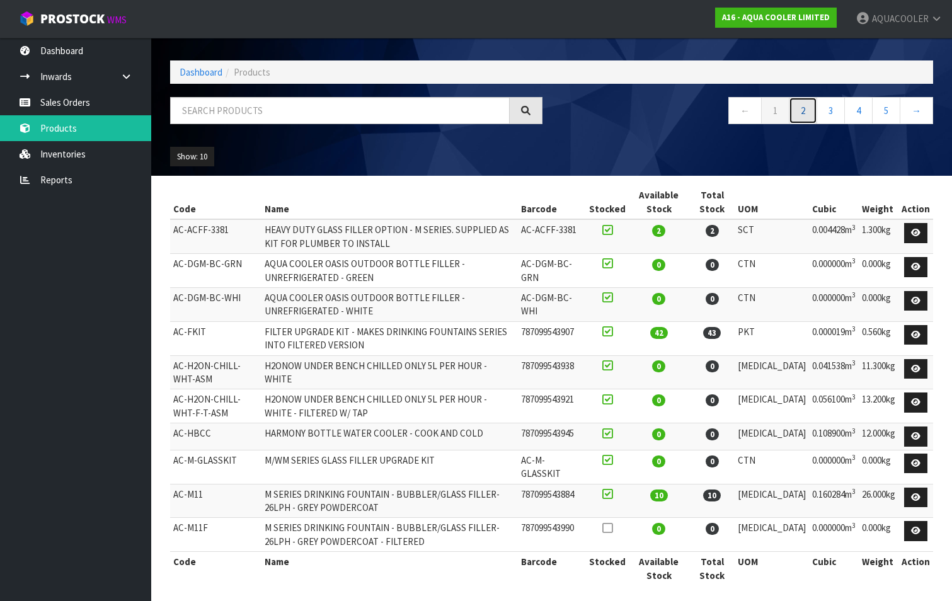
click at [801, 110] on link "2" at bounding box center [803, 110] width 28 height 27
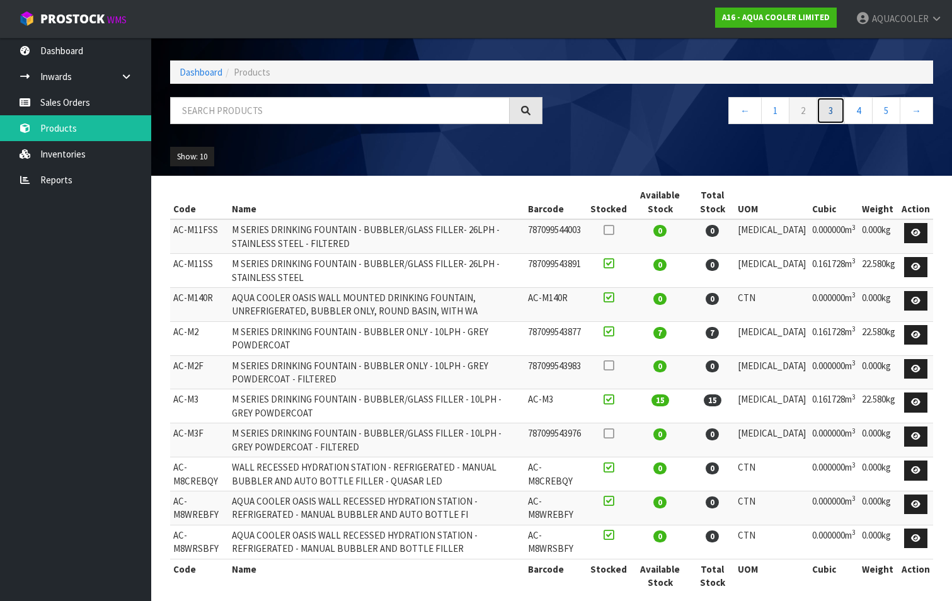
click at [830, 112] on link "3" at bounding box center [831, 110] width 28 height 27
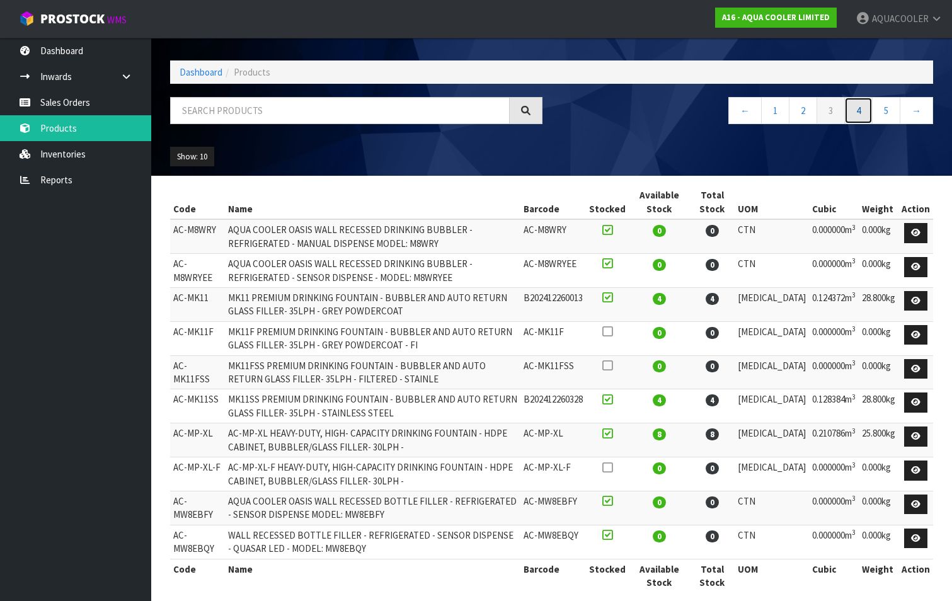
click at [864, 112] on link "4" at bounding box center [859, 110] width 28 height 27
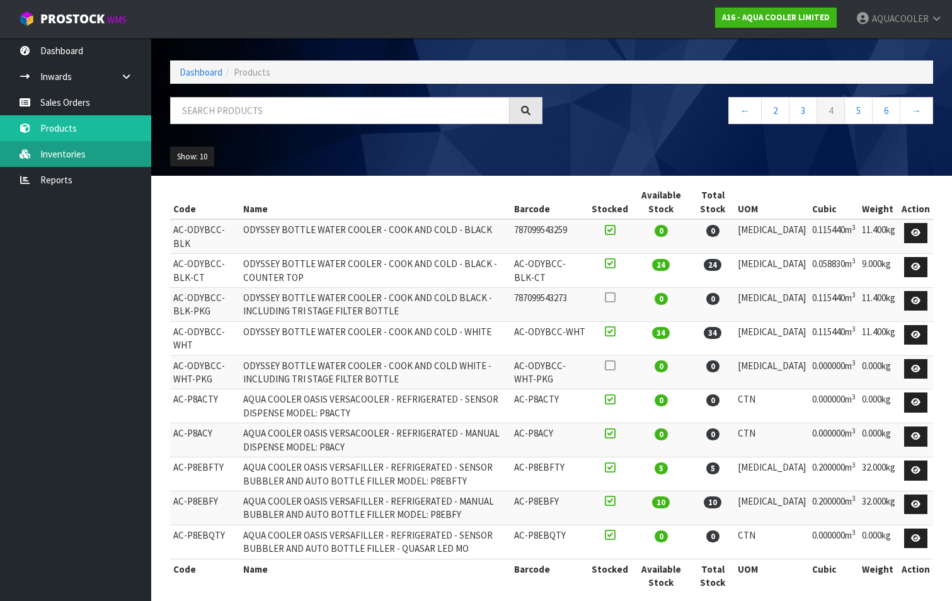
click at [62, 150] on link "Inventories" at bounding box center [75, 154] width 151 height 26
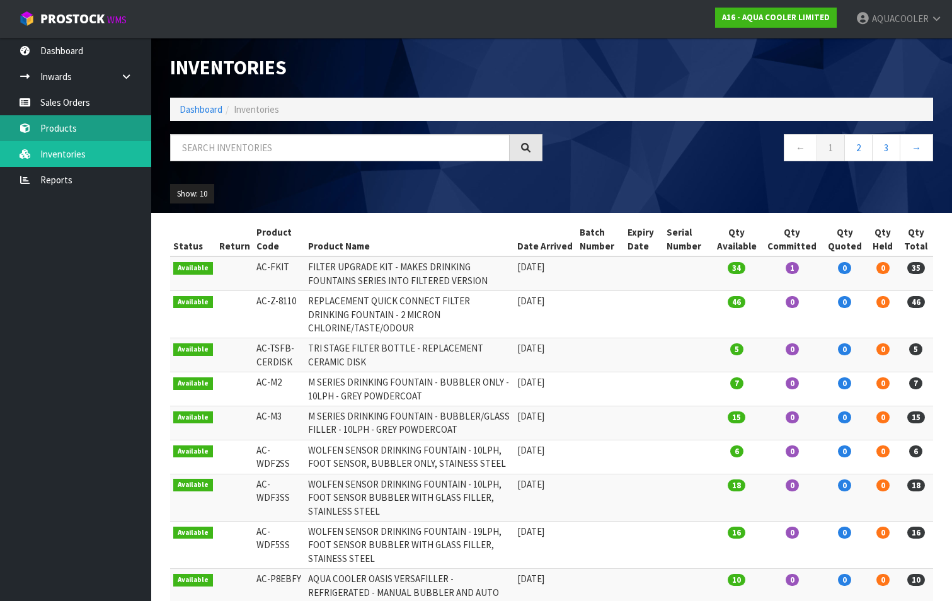
click at [66, 123] on link "Products" at bounding box center [75, 128] width 151 height 26
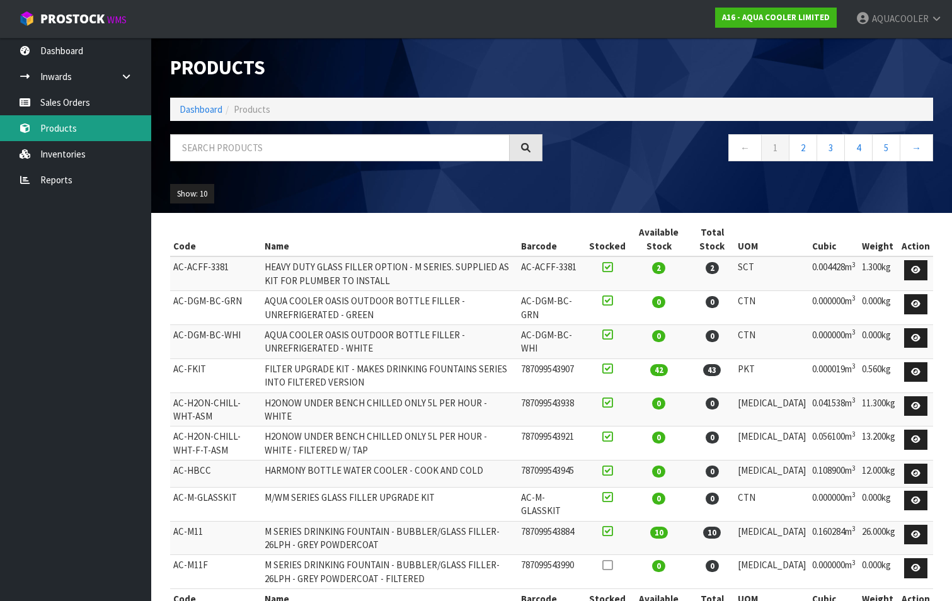
scroll to position [37, 0]
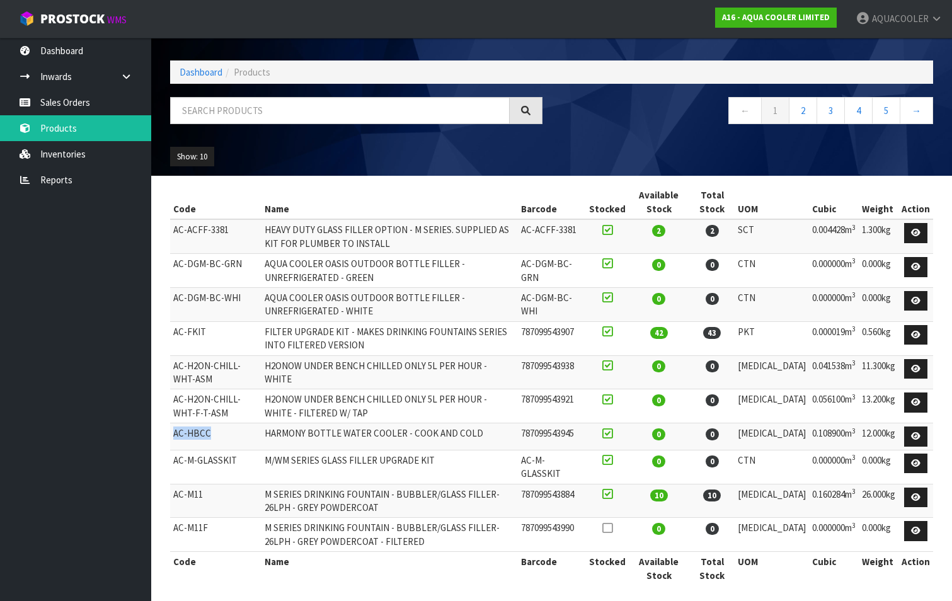
drag, startPoint x: 173, startPoint y: 432, endPoint x: 212, endPoint y: 432, distance: 39.7
click at [212, 432] on td "AC-HBCC" at bounding box center [215, 437] width 91 height 27
drag, startPoint x: 212, startPoint y: 432, endPoint x: 201, endPoint y: 433, distance: 11.4
copy td "AC-HBCC"
click at [805, 112] on link "2" at bounding box center [803, 110] width 28 height 27
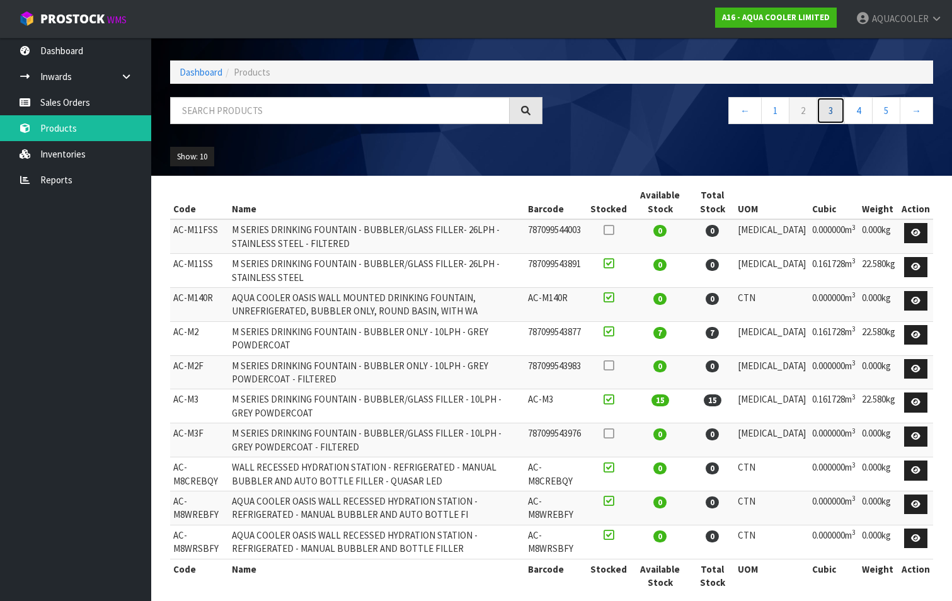
click at [836, 110] on link "3" at bounding box center [831, 110] width 28 height 27
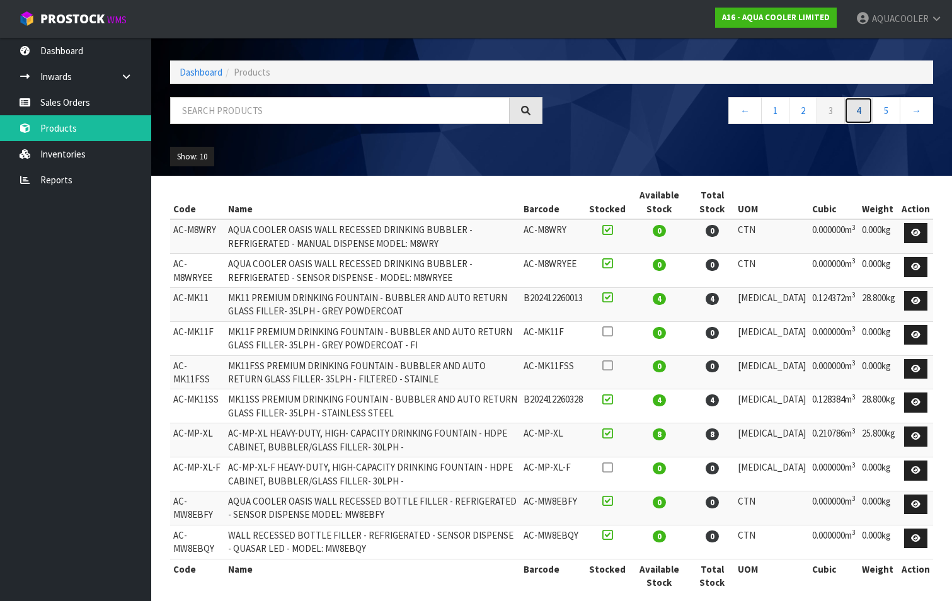
click at [860, 111] on link "4" at bounding box center [859, 110] width 28 height 27
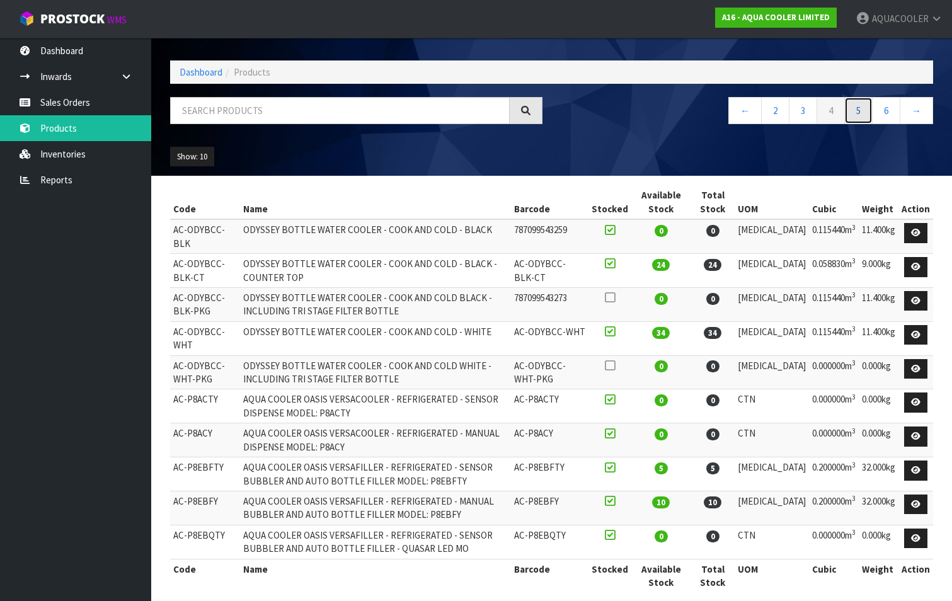
click at [861, 112] on link "5" at bounding box center [859, 110] width 28 height 27
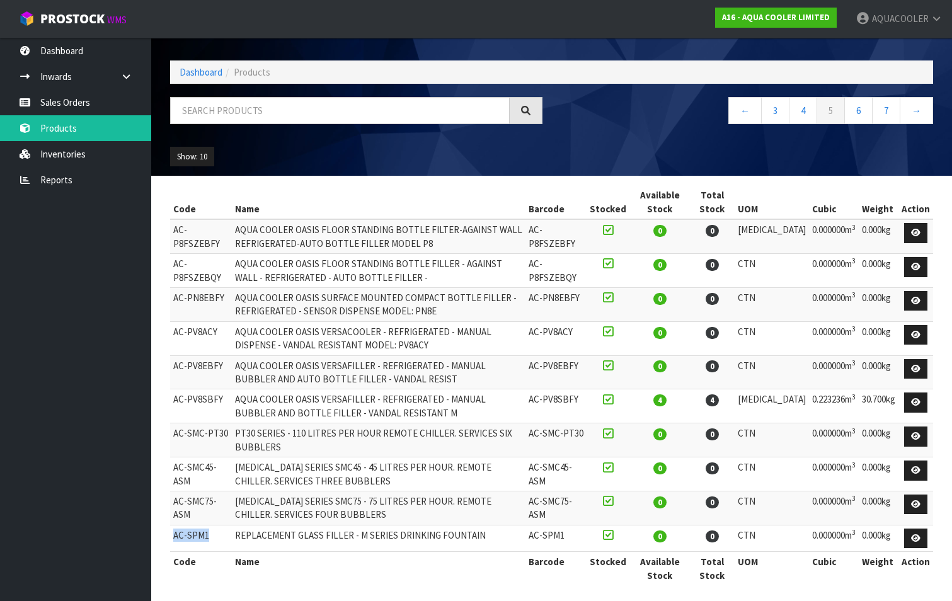
drag, startPoint x: 172, startPoint y: 531, endPoint x: 209, endPoint y: 528, distance: 36.6
click at [209, 528] on td "AC-SPM1" at bounding box center [201, 538] width 62 height 27
drag, startPoint x: 209, startPoint y: 528, endPoint x: 195, endPoint y: 526, distance: 13.5
click at [858, 113] on link "6" at bounding box center [859, 110] width 28 height 27
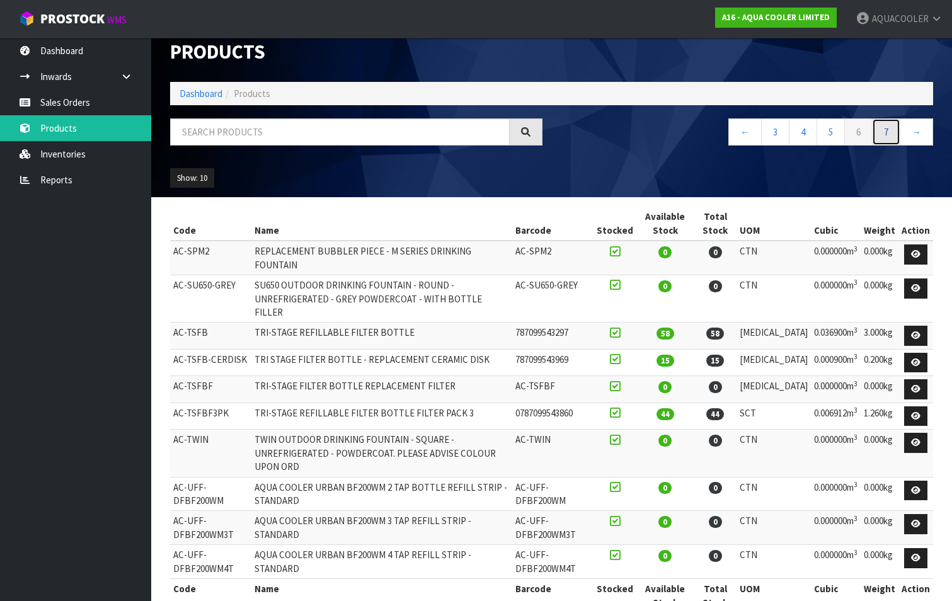
click at [891, 132] on link "7" at bounding box center [886, 132] width 28 height 27
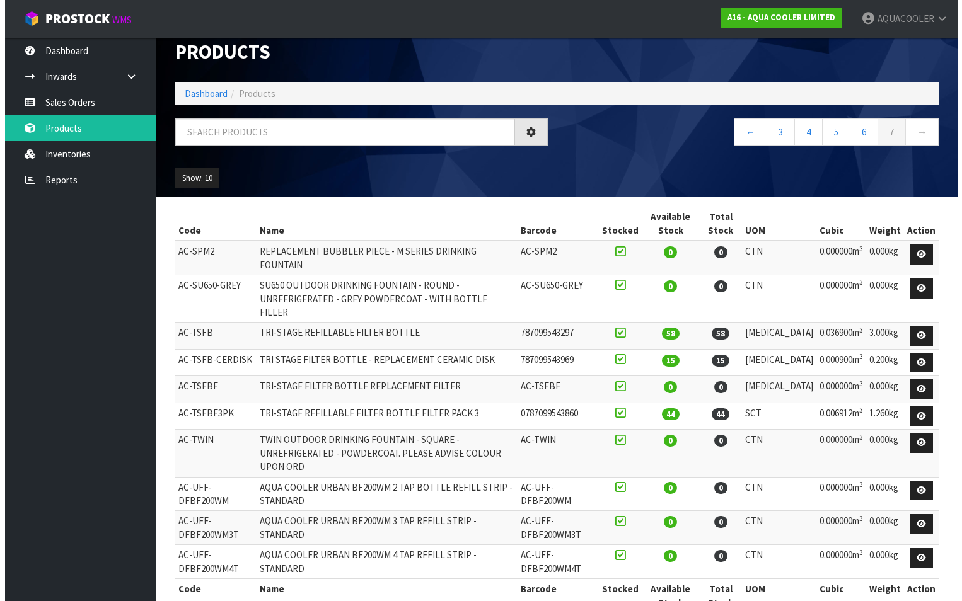
scroll to position [0, 0]
